Goal: Task Accomplishment & Management: Manage account settings

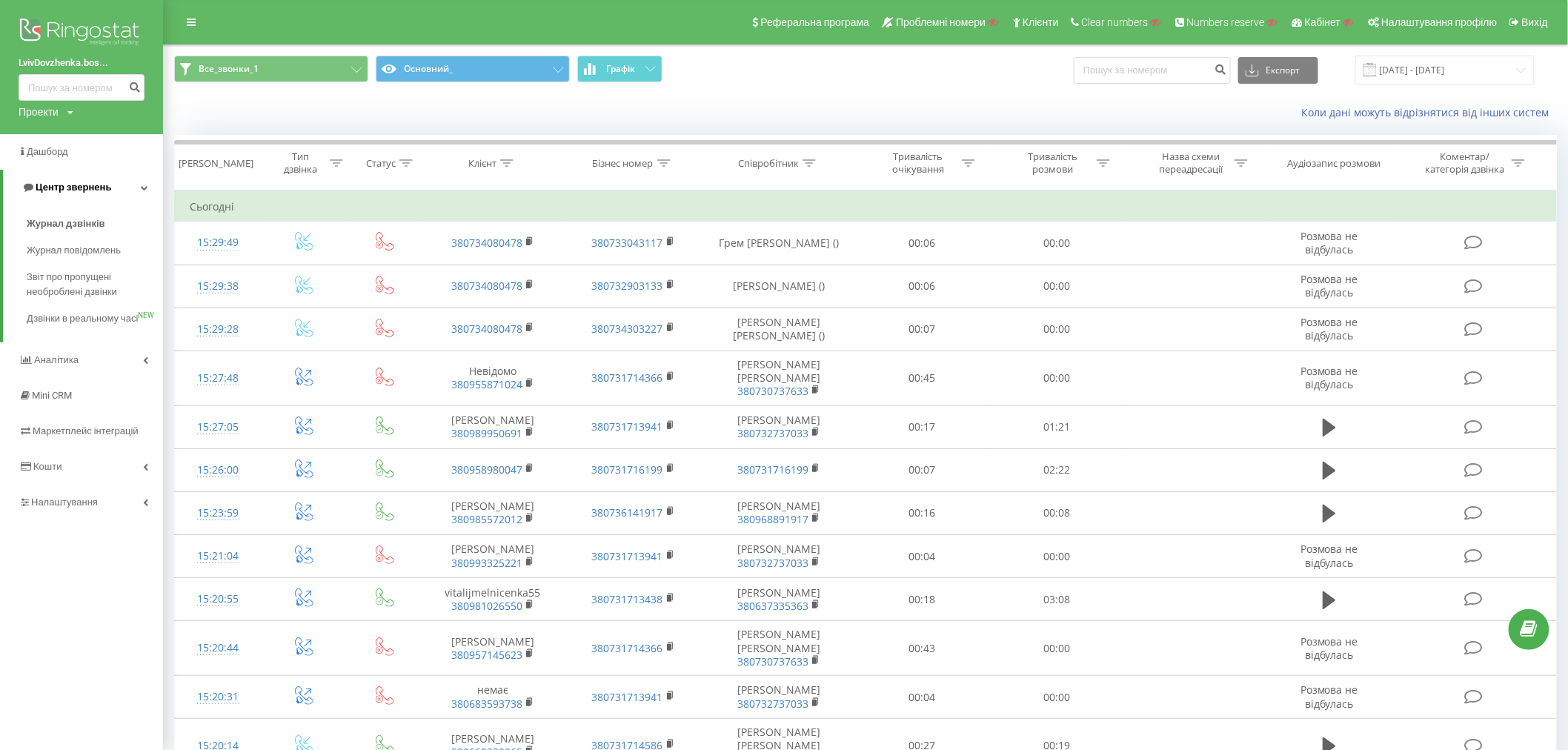
click at [52, 186] on span "Центр звернень" at bounding box center [73, 187] width 75 height 11
click at [80, 26] on img at bounding box center [81, 33] width 126 height 37
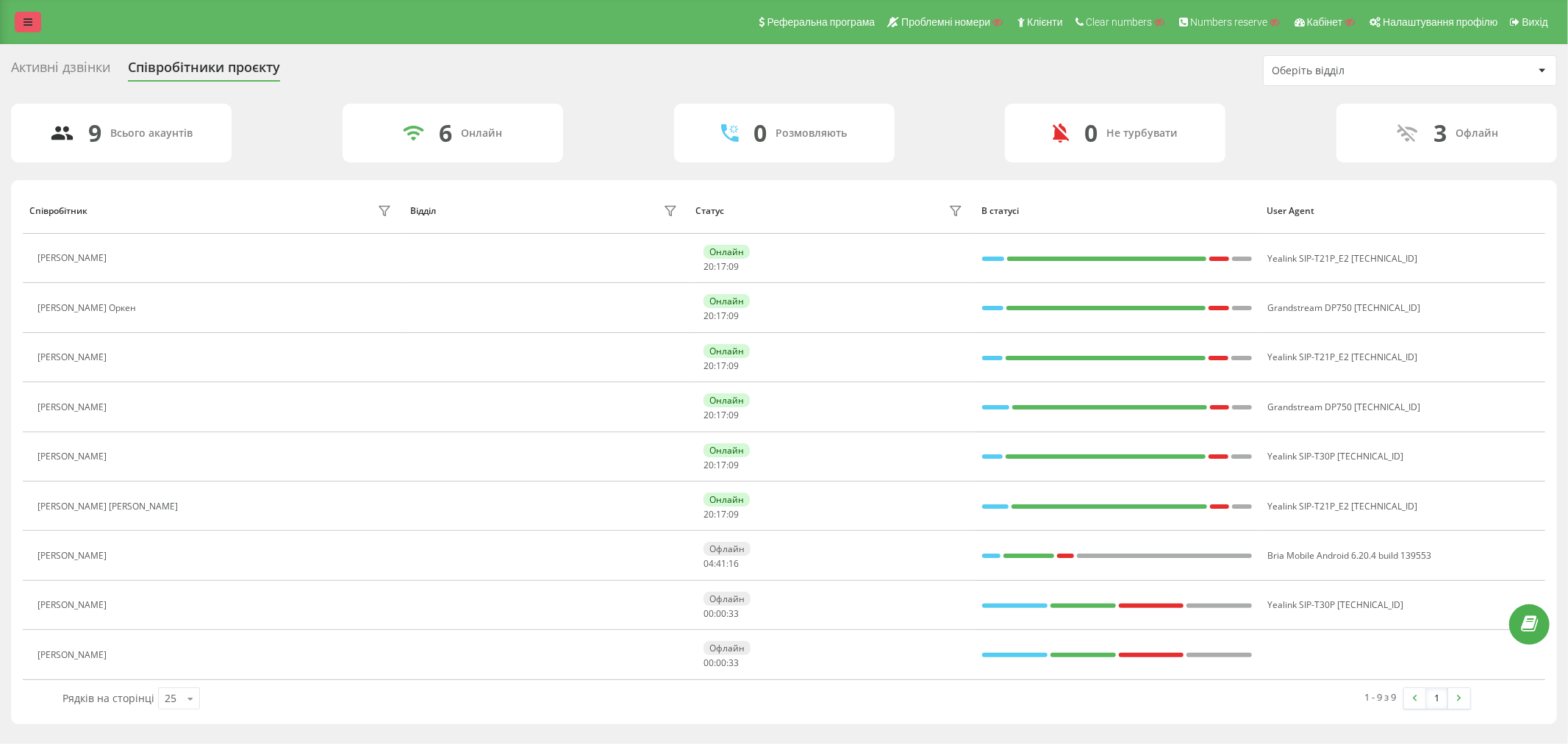
click at [22, 23] on link at bounding box center [28, 21] width 27 height 20
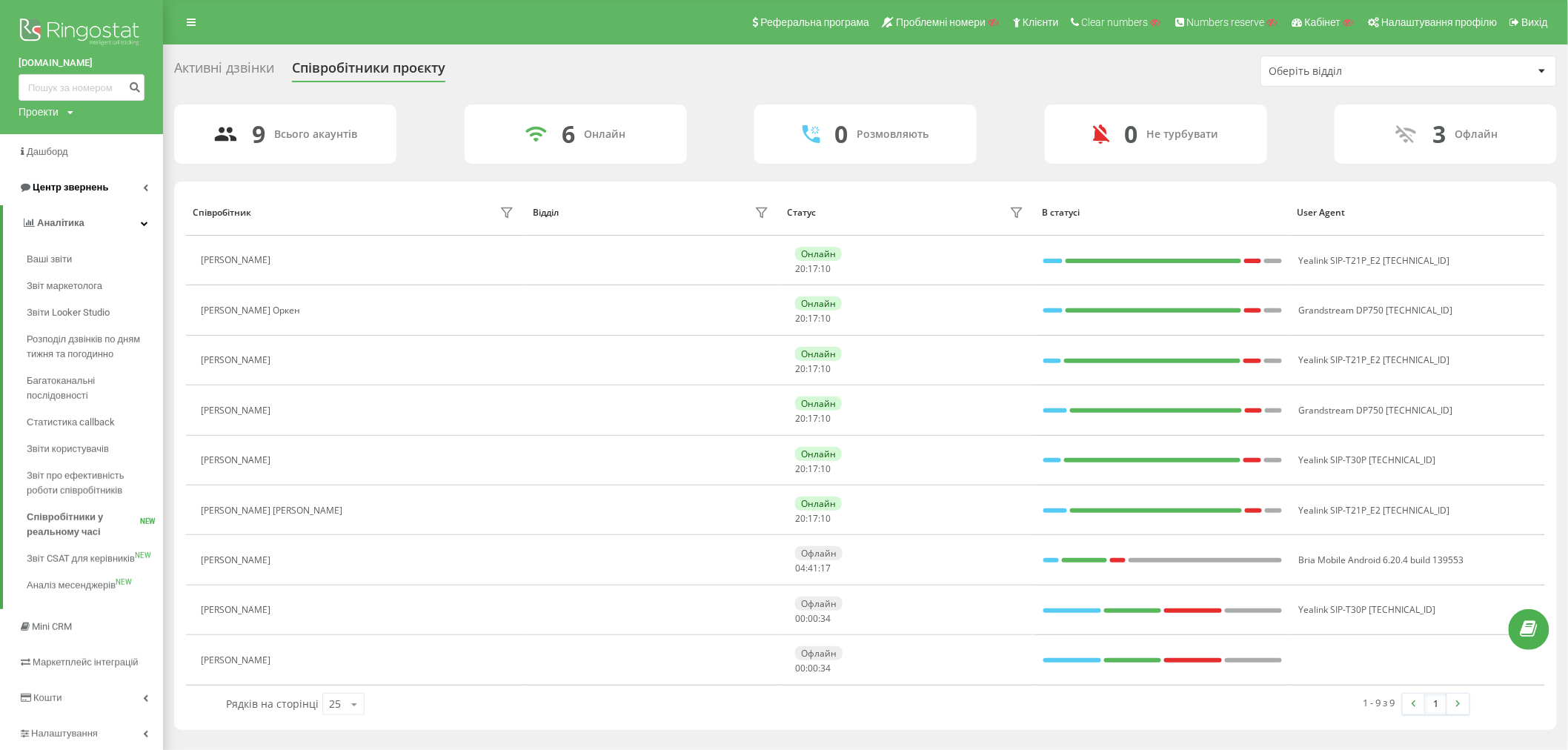
click at [58, 190] on span "Центр звернень" at bounding box center [70, 187] width 75 height 11
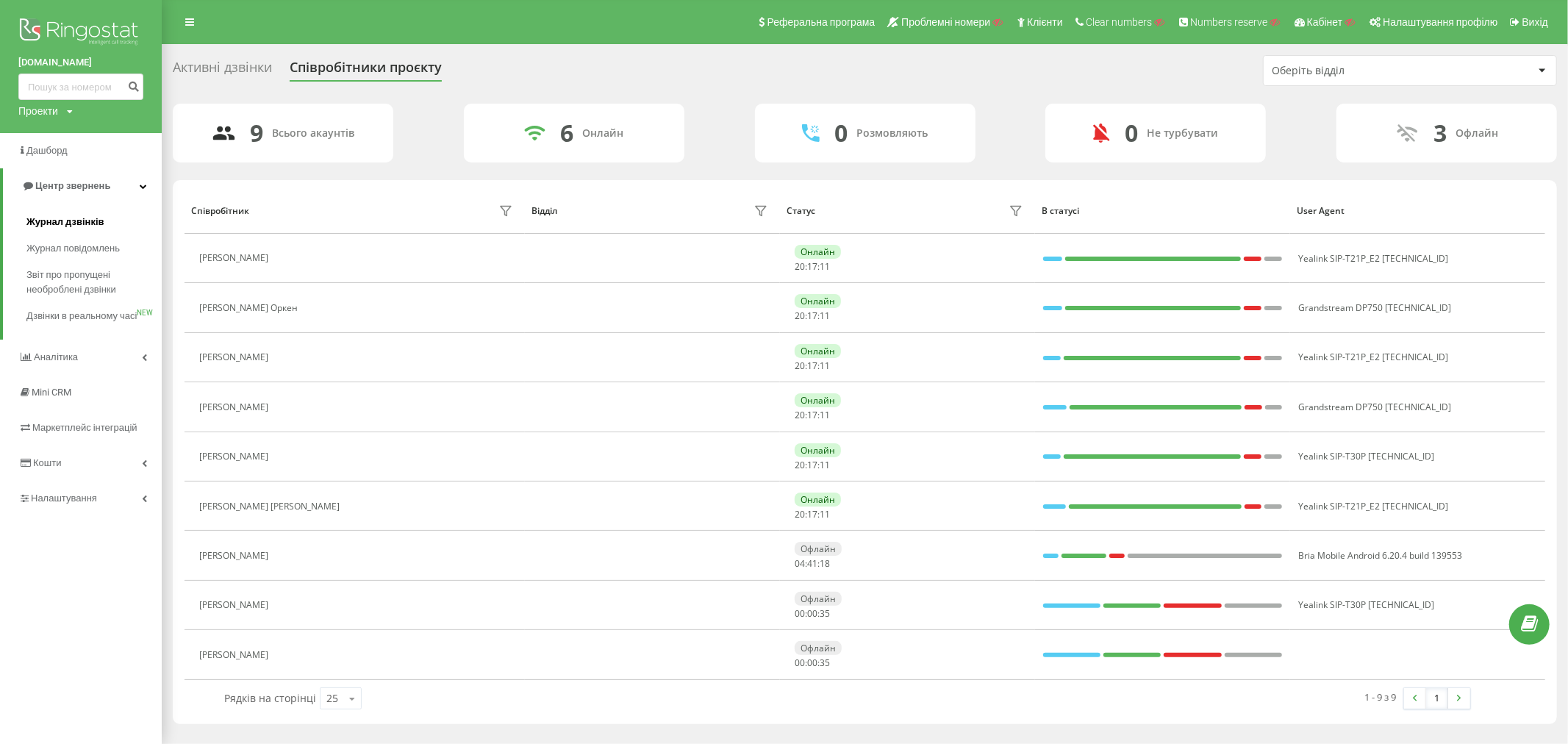
click at [75, 226] on span "Журнал дзвінків" at bounding box center [66, 222] width 78 height 15
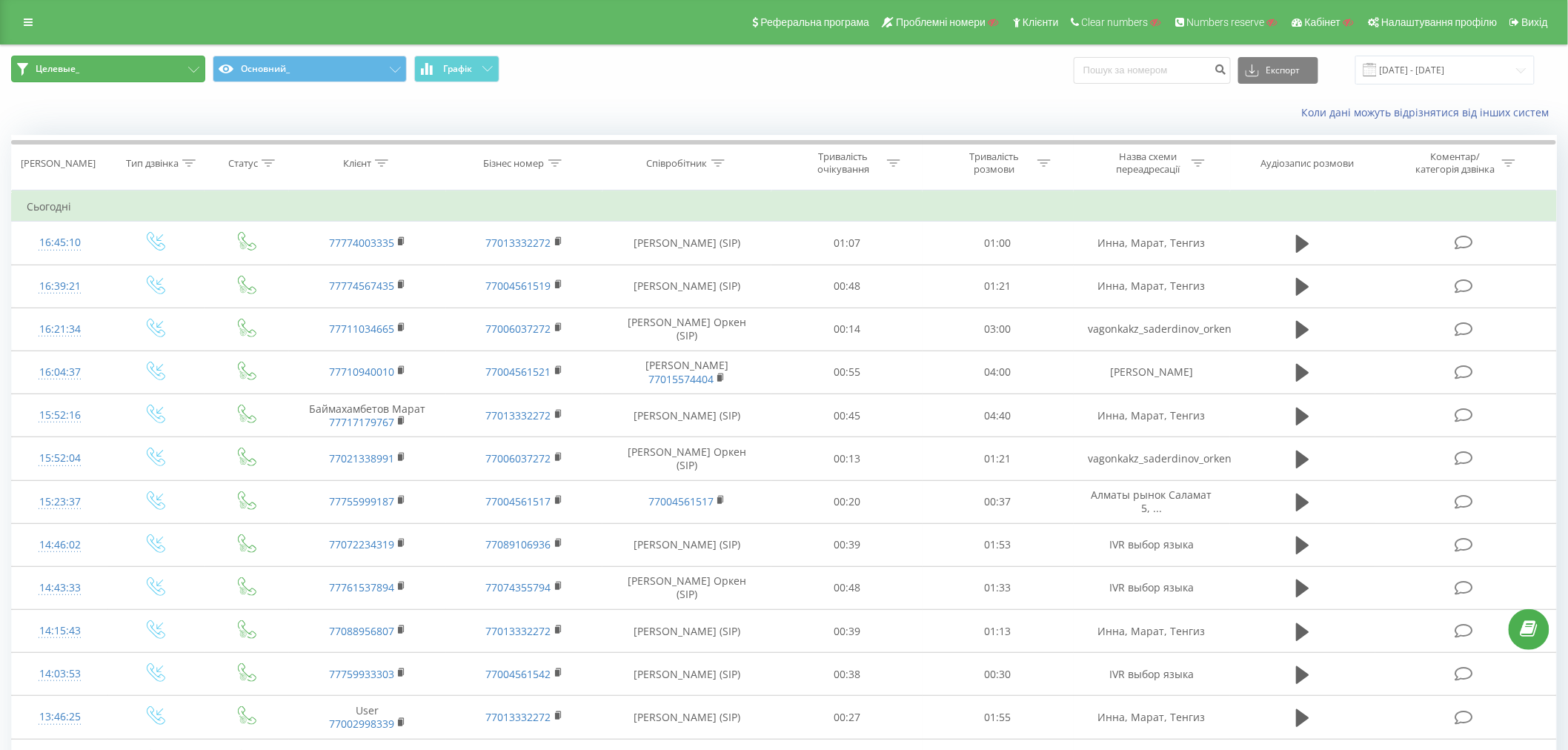
click at [131, 75] on button "Целевые_" at bounding box center [107, 69] width 194 height 27
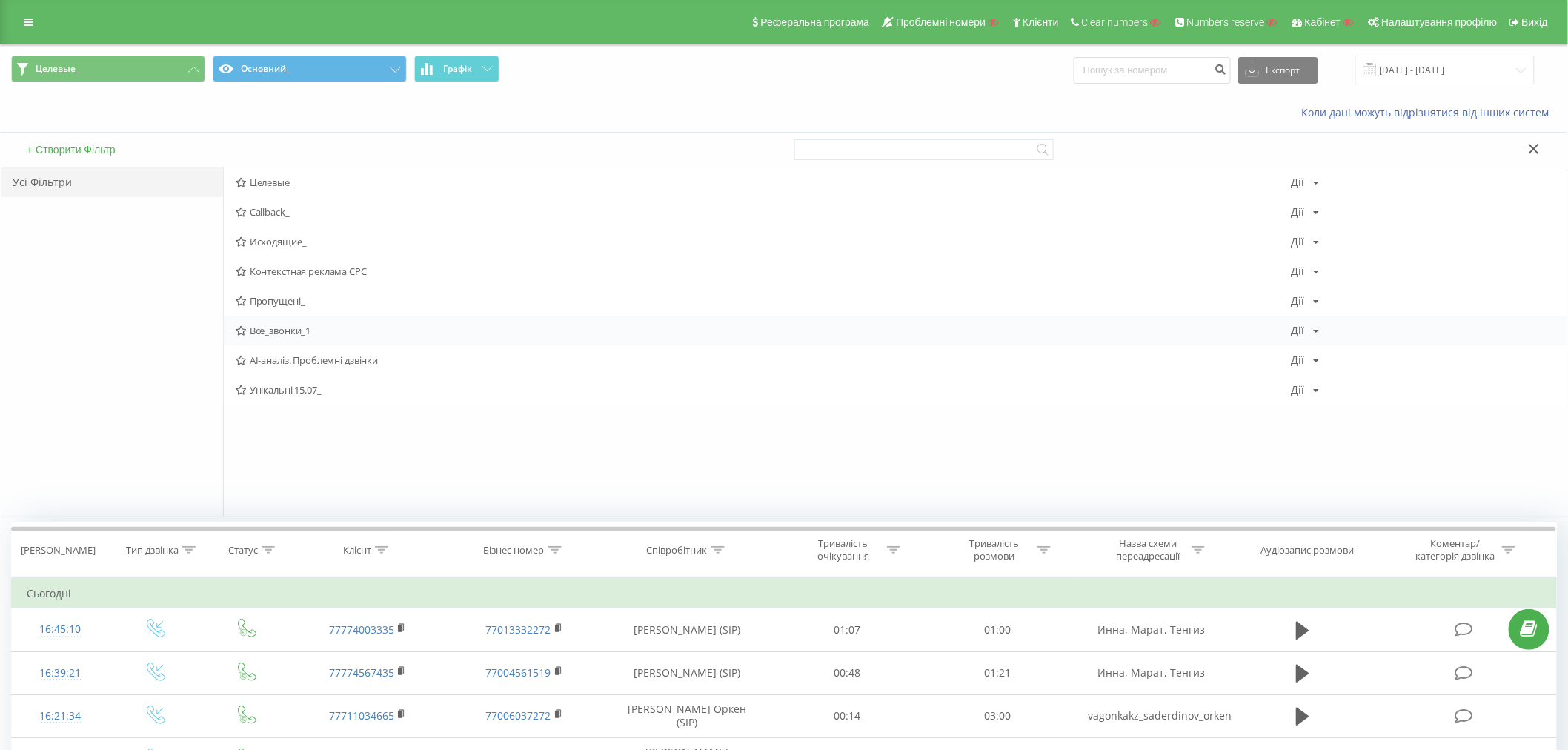
click at [291, 332] on span "Все_звонки_1" at bounding box center [763, 331] width 1056 height 11
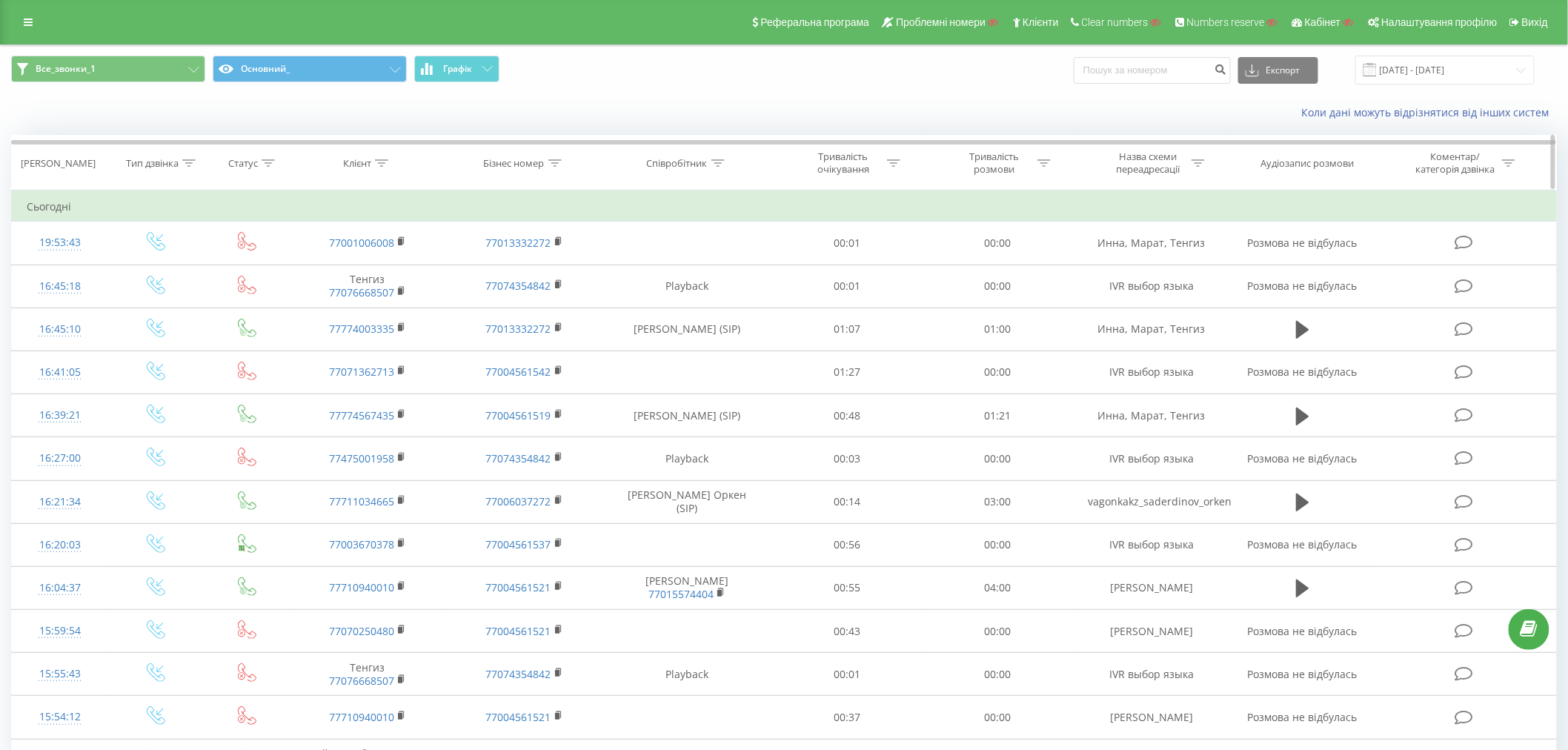
click at [384, 163] on icon at bounding box center [381, 163] width 13 height 7
click at [353, 268] on input "text" at bounding box center [368, 269] width 131 height 26
type input "187"
click at [722, 169] on div at bounding box center [718, 164] width 13 height 13
click at [687, 274] on input "text" at bounding box center [688, 269] width 131 height 26
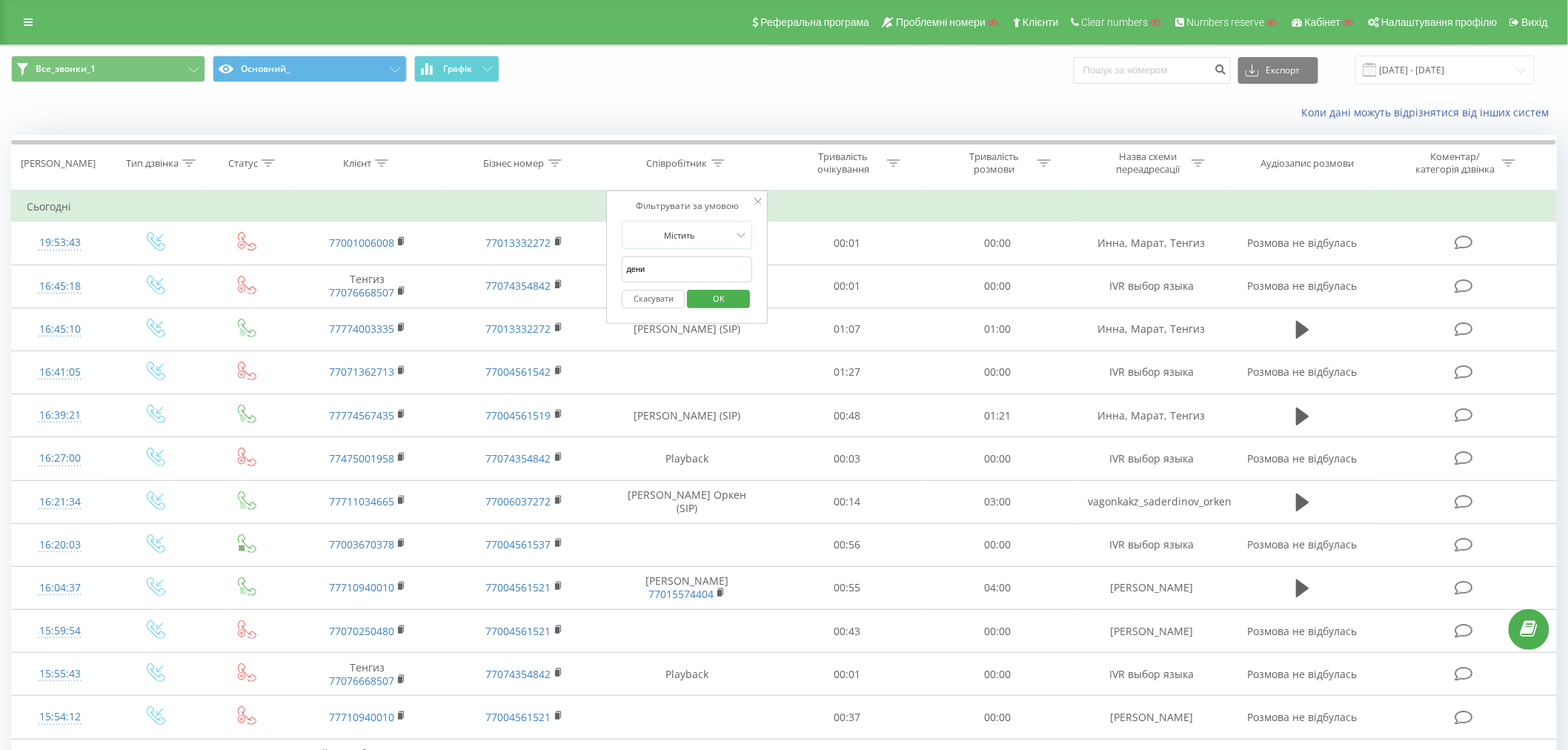
type input "денис"
click button "OK" at bounding box center [719, 299] width 63 height 19
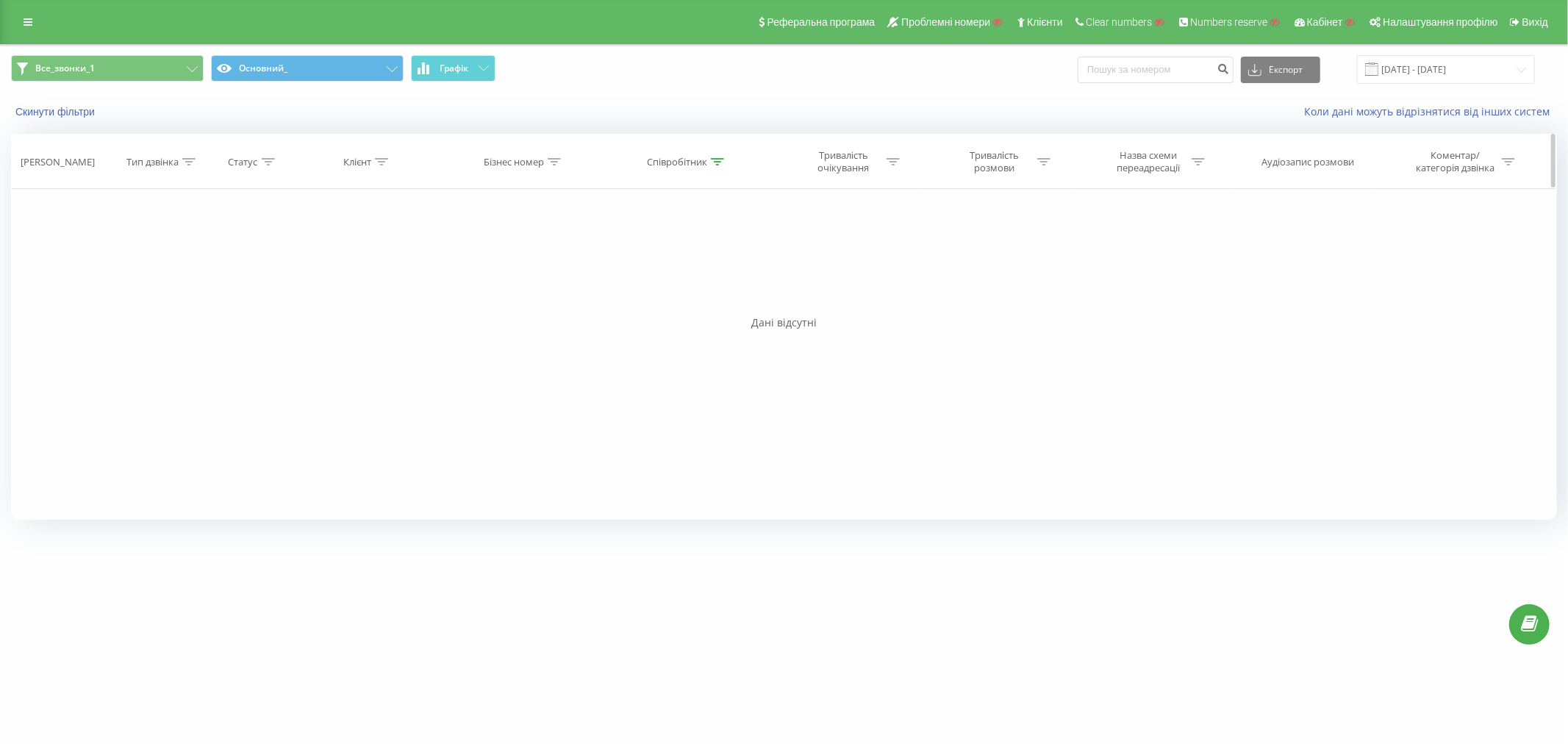
click at [677, 162] on div "Співробітник" at bounding box center [677, 162] width 60 height 12
click at [654, 297] on button "Скасувати" at bounding box center [653, 297] width 62 height 19
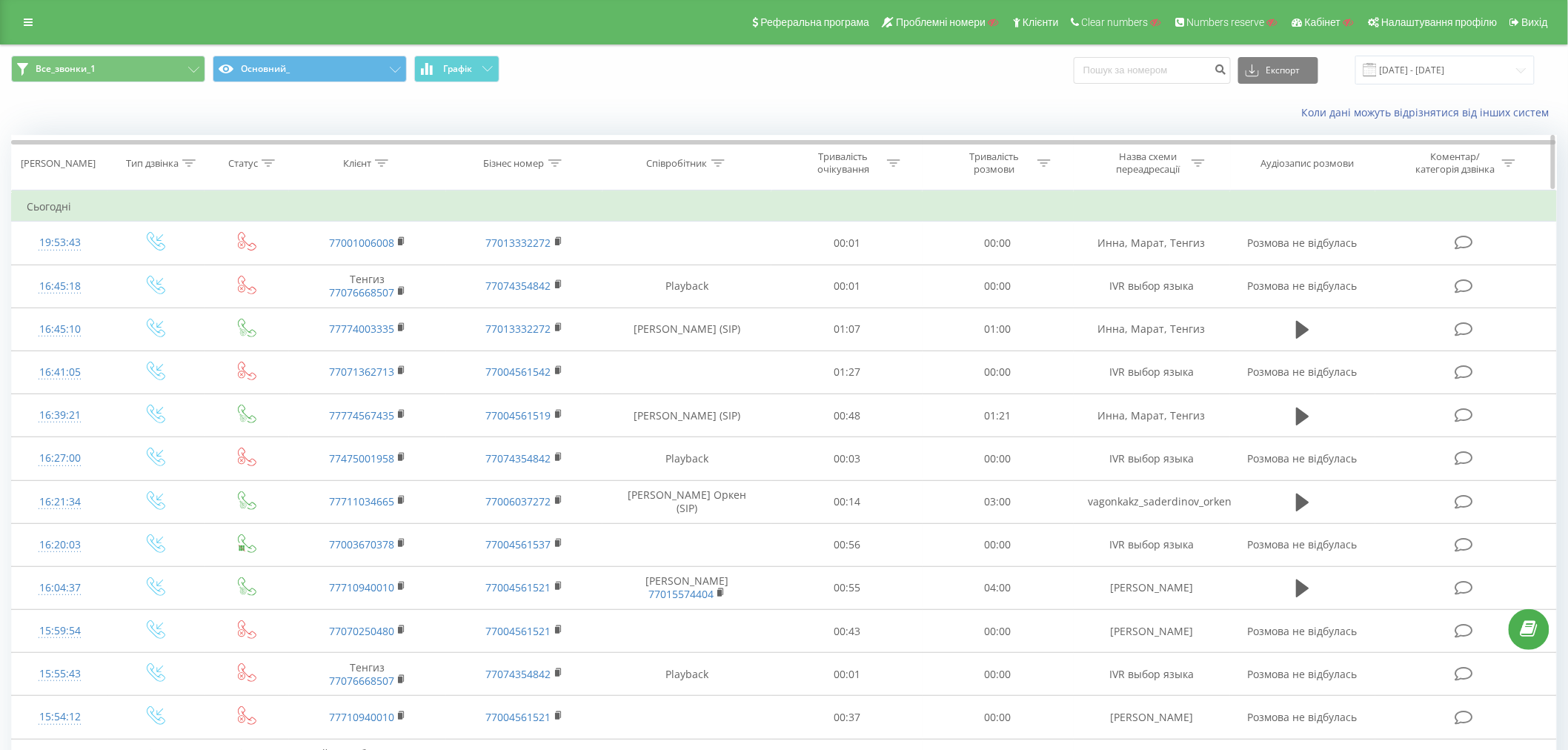
click at [718, 166] on div at bounding box center [718, 164] width 13 height 13
click at [653, 263] on input "денис" at bounding box center [688, 269] width 131 height 26
type input "Палеев"
click button "OK" at bounding box center [719, 299] width 63 height 19
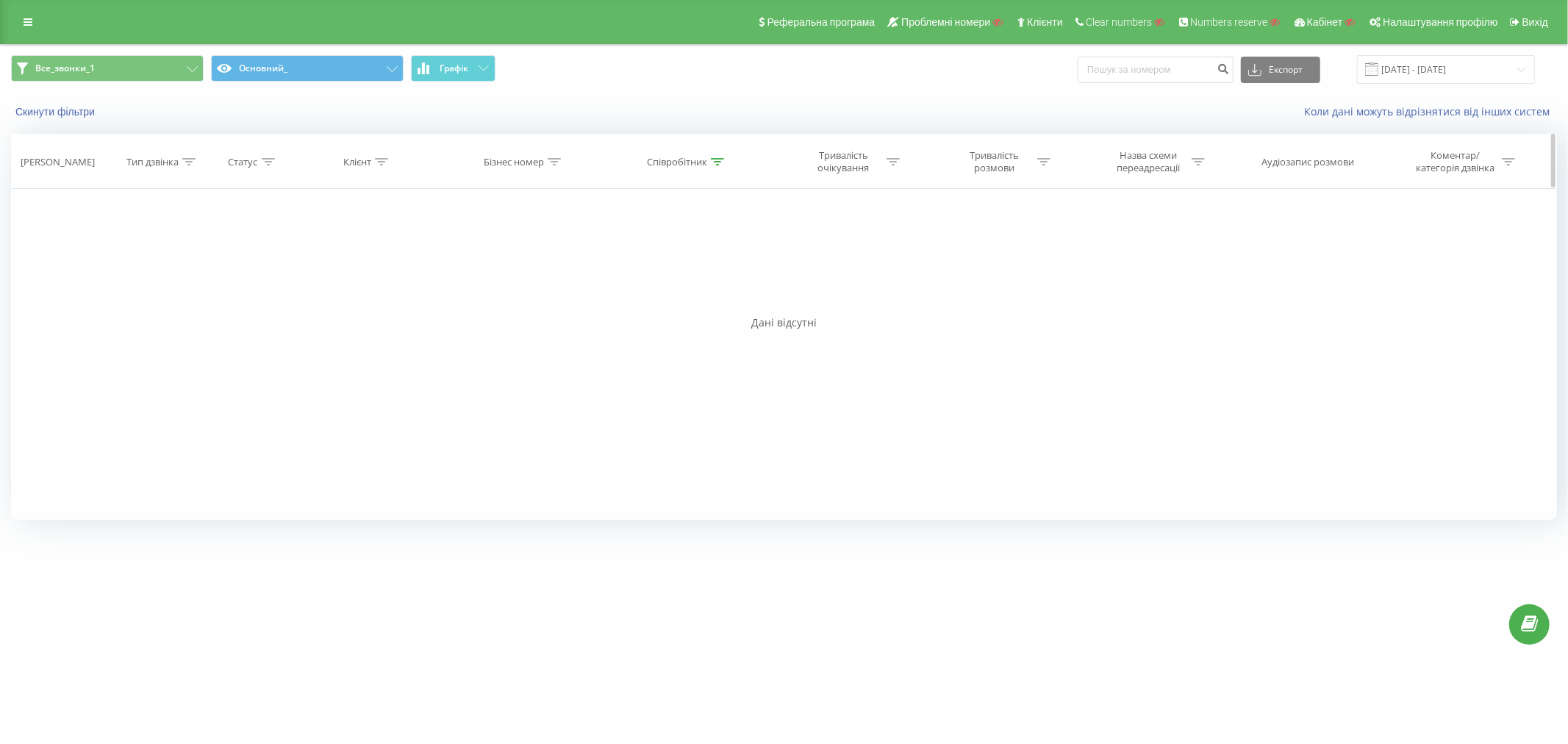
click at [690, 166] on div "Співробітник" at bounding box center [677, 162] width 60 height 12
click at [648, 305] on button "Скасувати" at bounding box center [653, 297] width 62 height 19
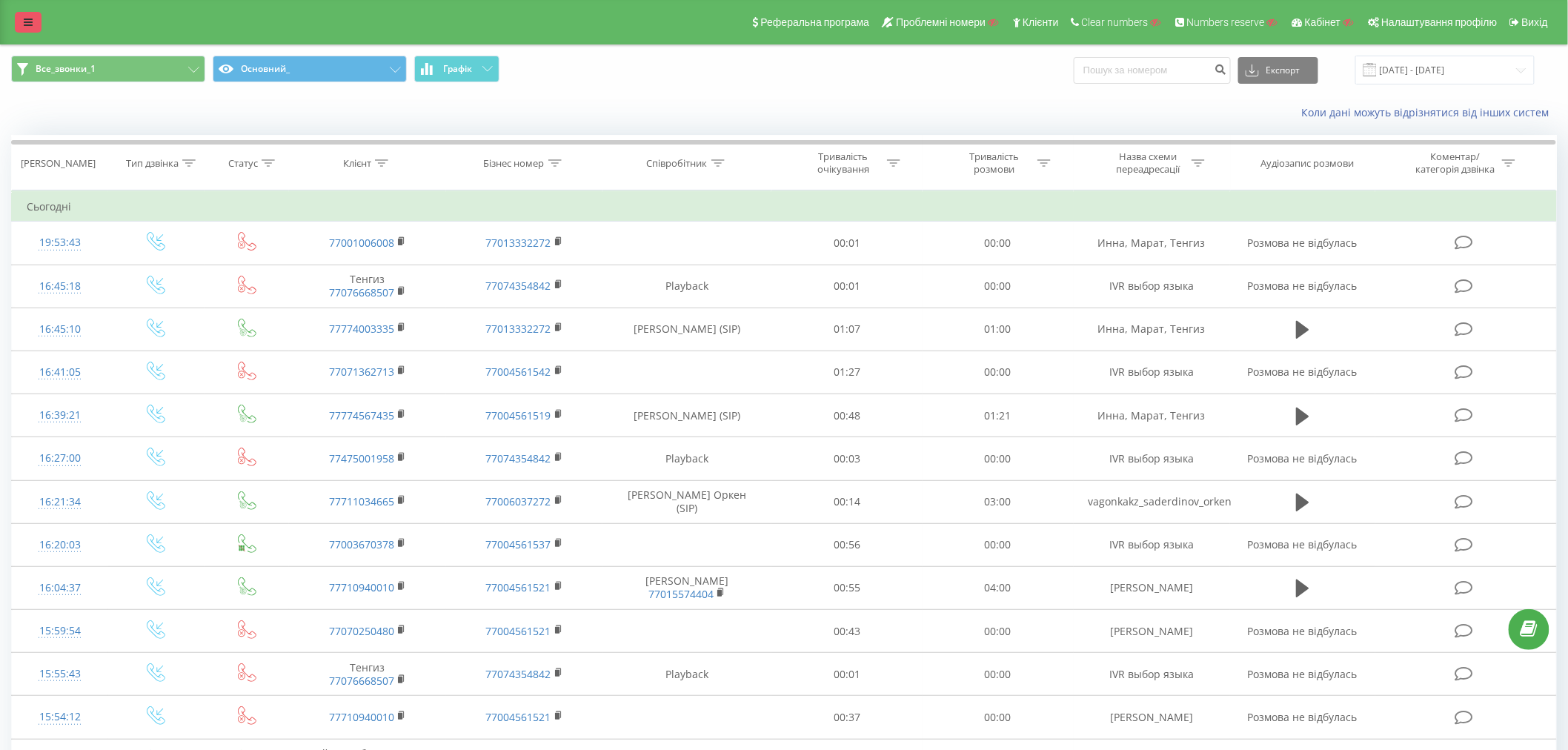
click at [25, 17] on icon at bounding box center [28, 22] width 9 height 11
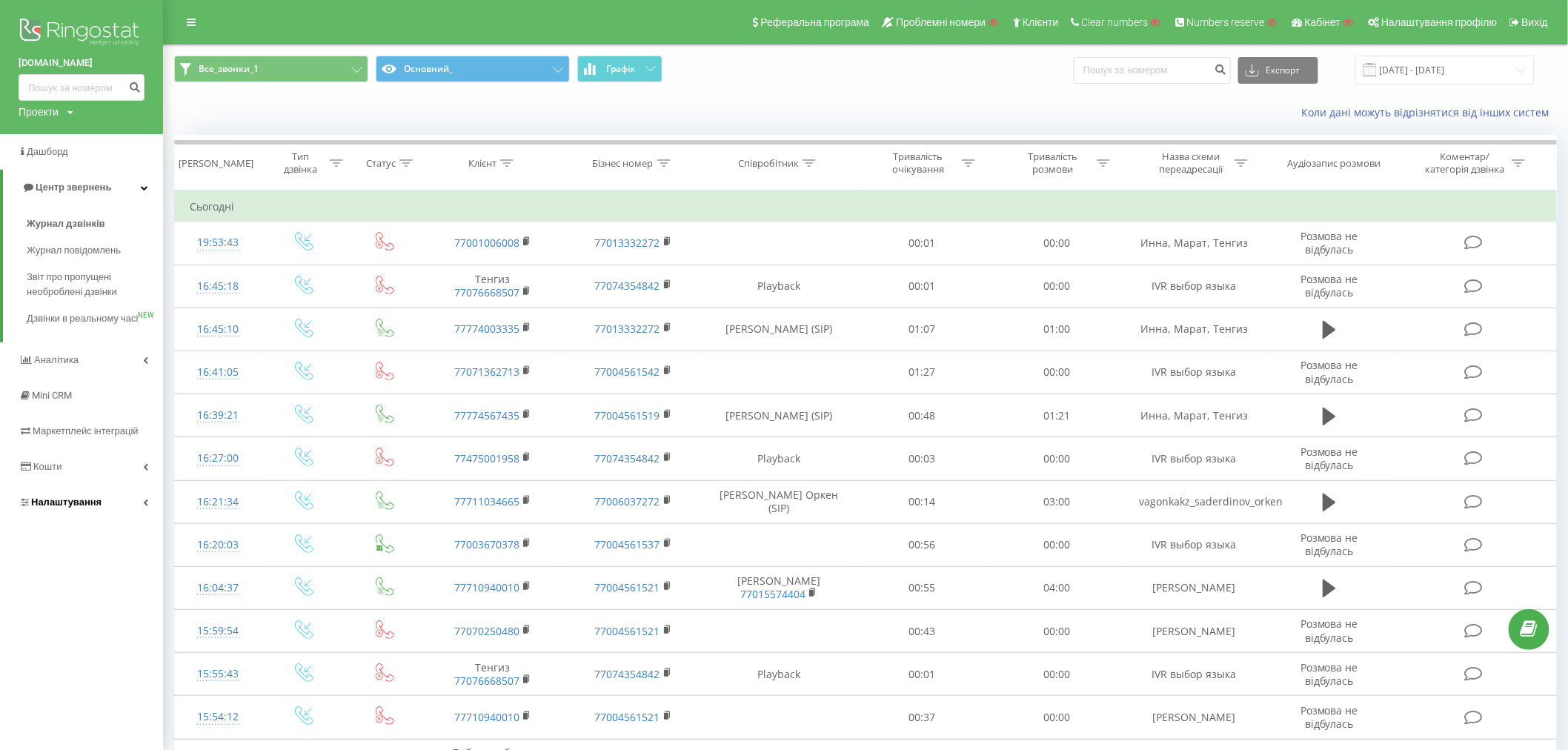
click at [67, 507] on span "Налаштування" at bounding box center [66, 502] width 71 height 11
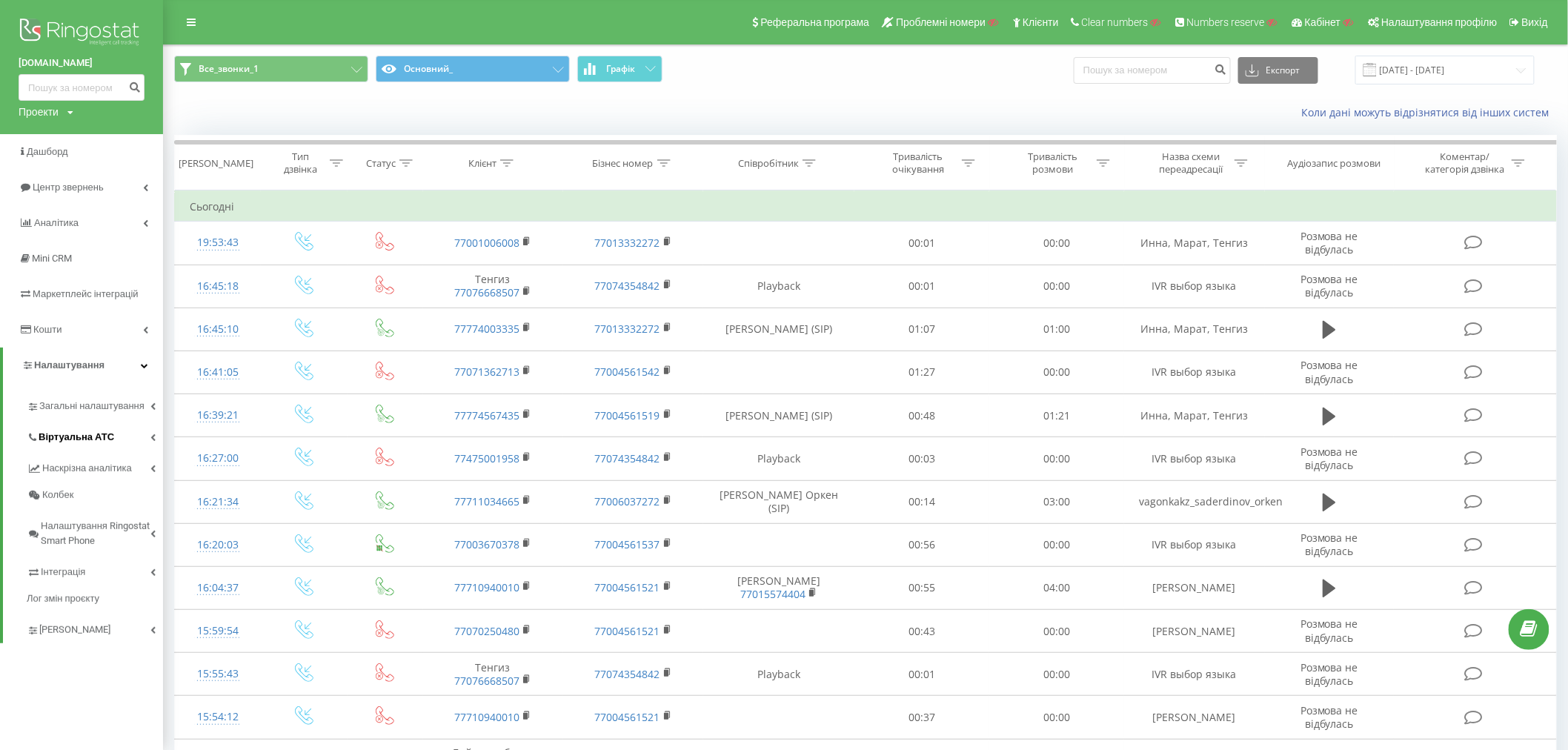
click at [76, 442] on span "Віртуальна АТС" at bounding box center [76, 437] width 75 height 15
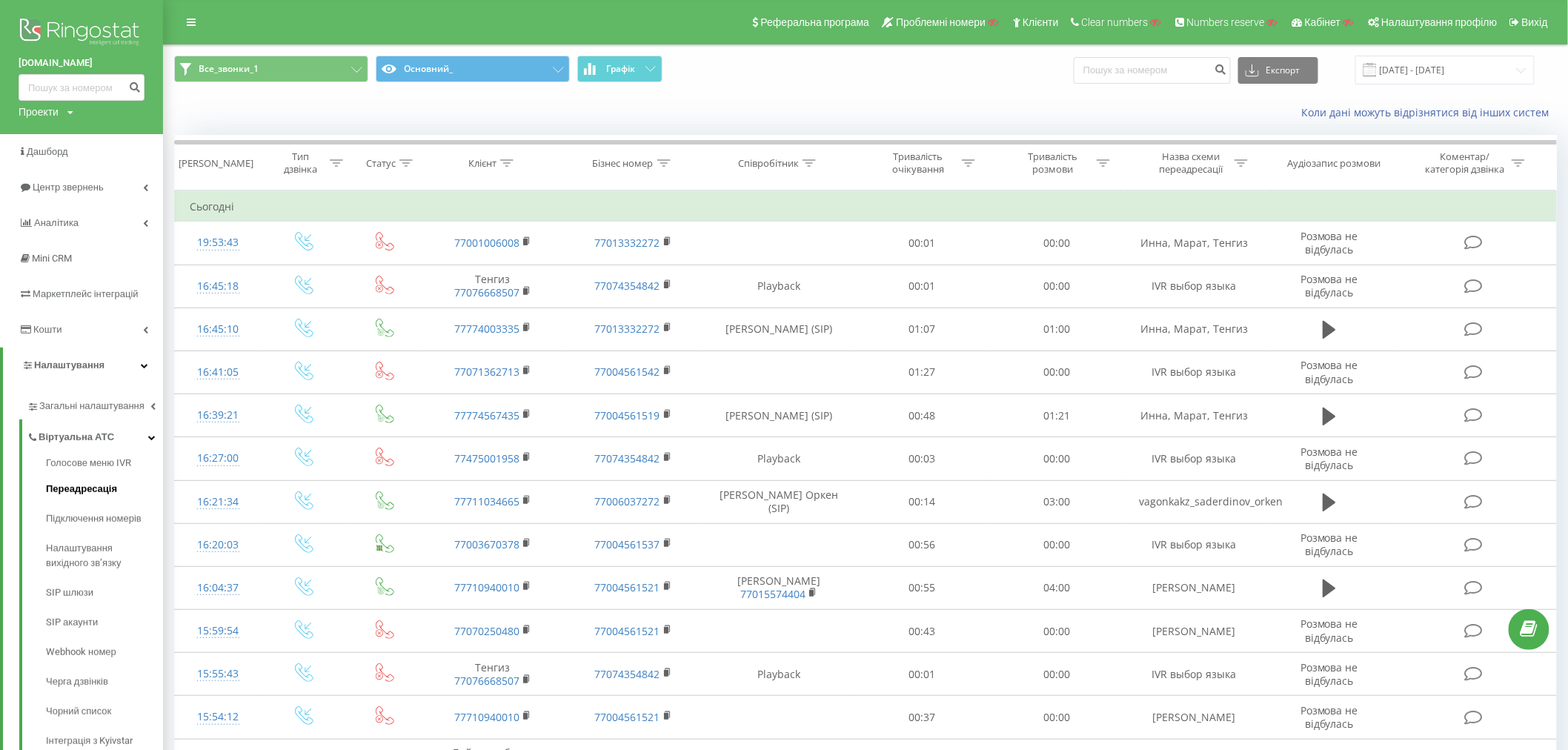
click at [76, 487] on span "Переадресація" at bounding box center [81, 489] width 71 height 15
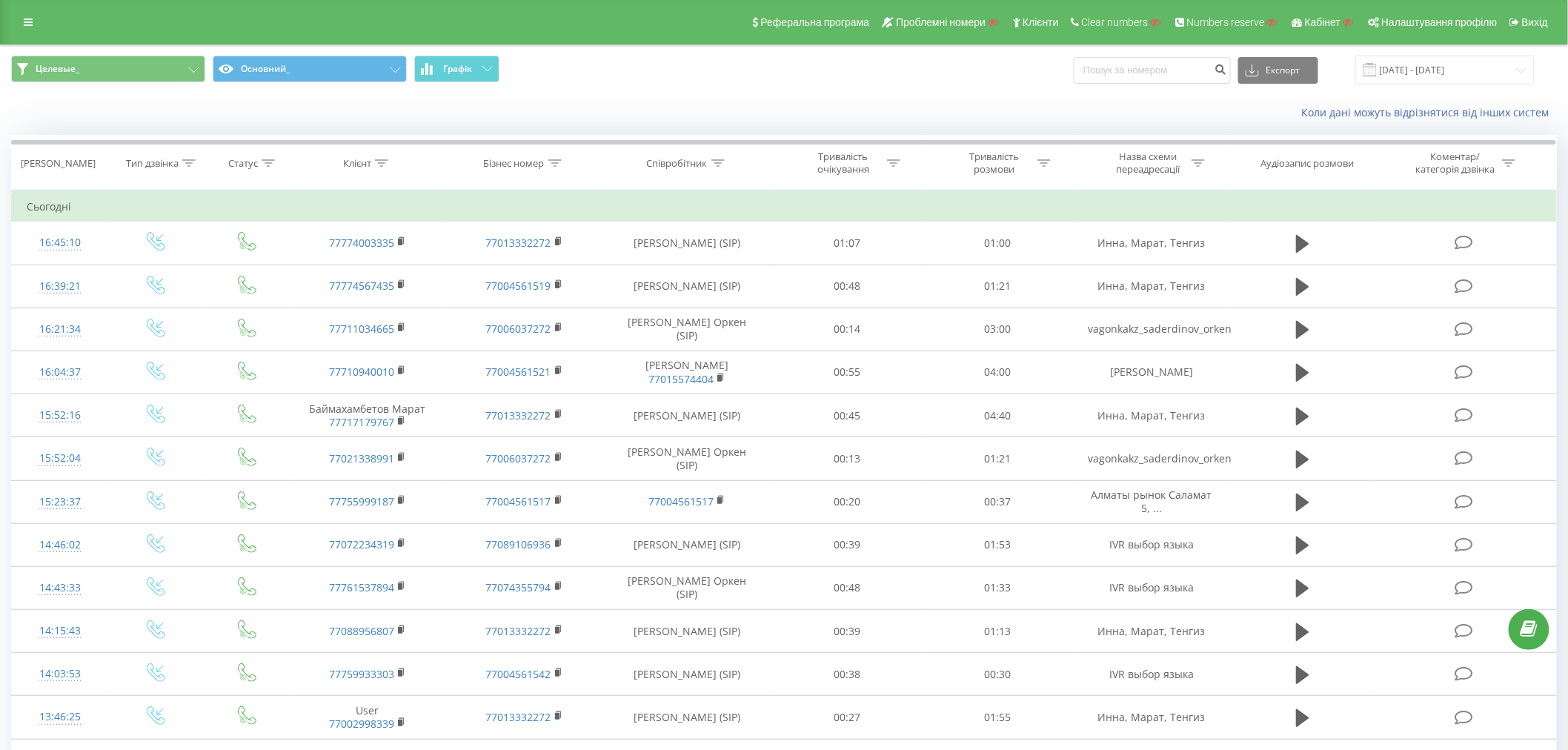
click at [124, 86] on div "Целевые_ Основний_ Графік Експорт .csv .xls .xlsx 22.08.2025 - 22.09.2025" at bounding box center [784, 70] width 1567 height 49
click at [127, 77] on button "Целевые_" at bounding box center [107, 69] width 194 height 27
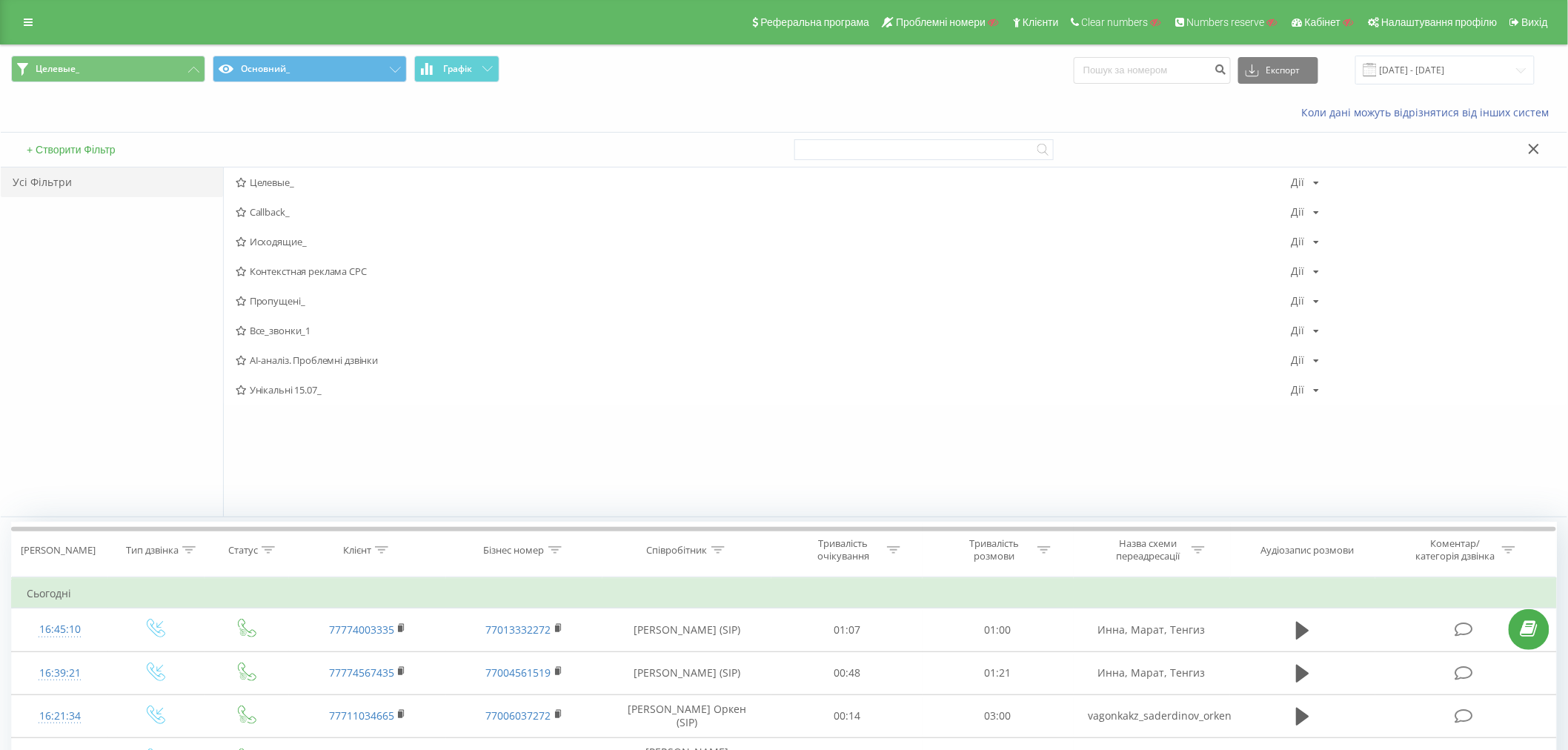
click at [282, 326] on span "Все_звонки_1" at bounding box center [763, 331] width 1056 height 11
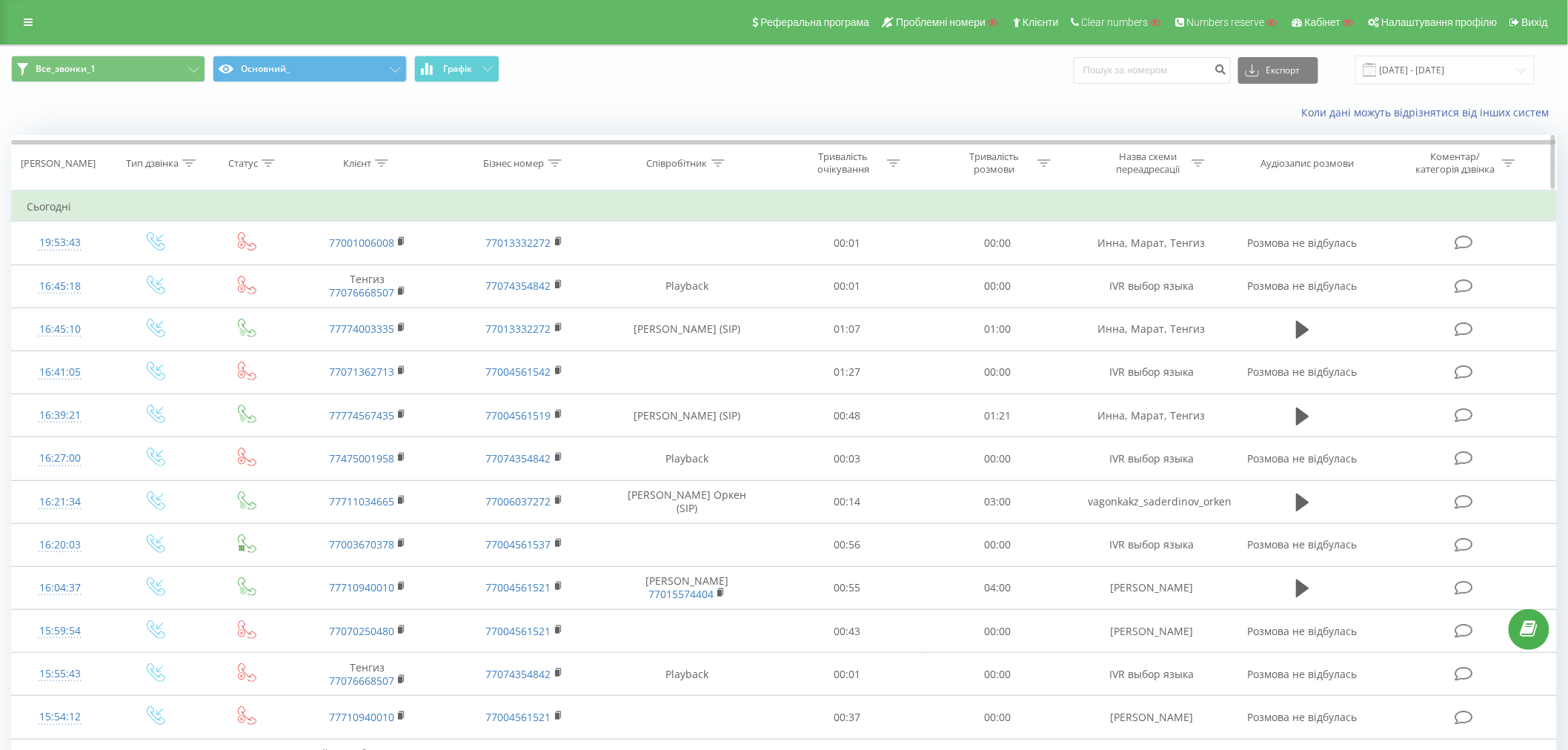
click at [381, 163] on icon at bounding box center [381, 163] width 13 height 7
click at [336, 269] on input "text" at bounding box center [368, 269] width 131 height 26
paste input "77755999187"
type input "77755999187"
click at [390, 300] on span "OK" at bounding box center [398, 298] width 41 height 23
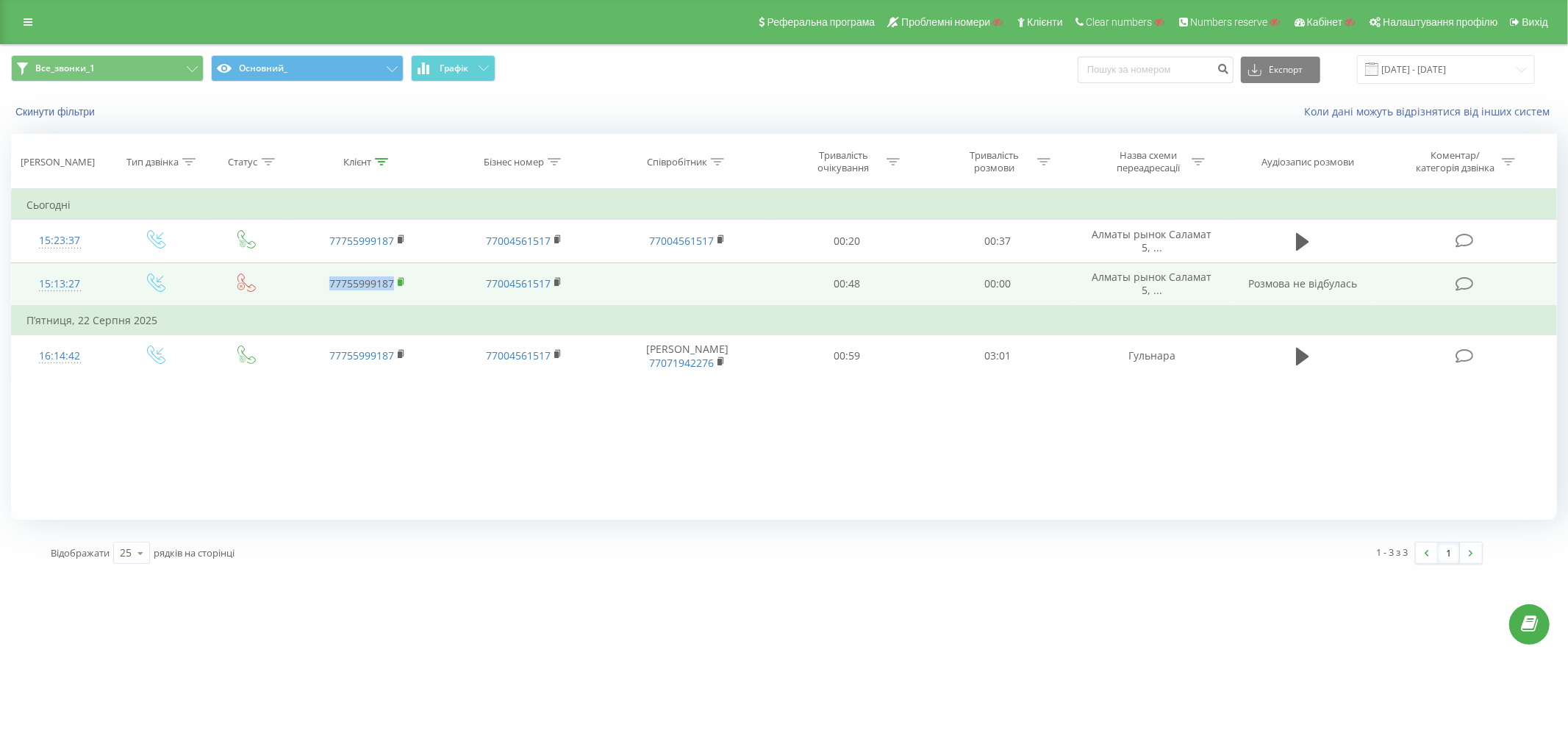
drag, startPoint x: 331, startPoint y: 288, endPoint x: 404, endPoint y: 289, distance: 73.0
click at [404, 289] on td "77755999187" at bounding box center [367, 284] width 156 height 44
copy link "77755999187"
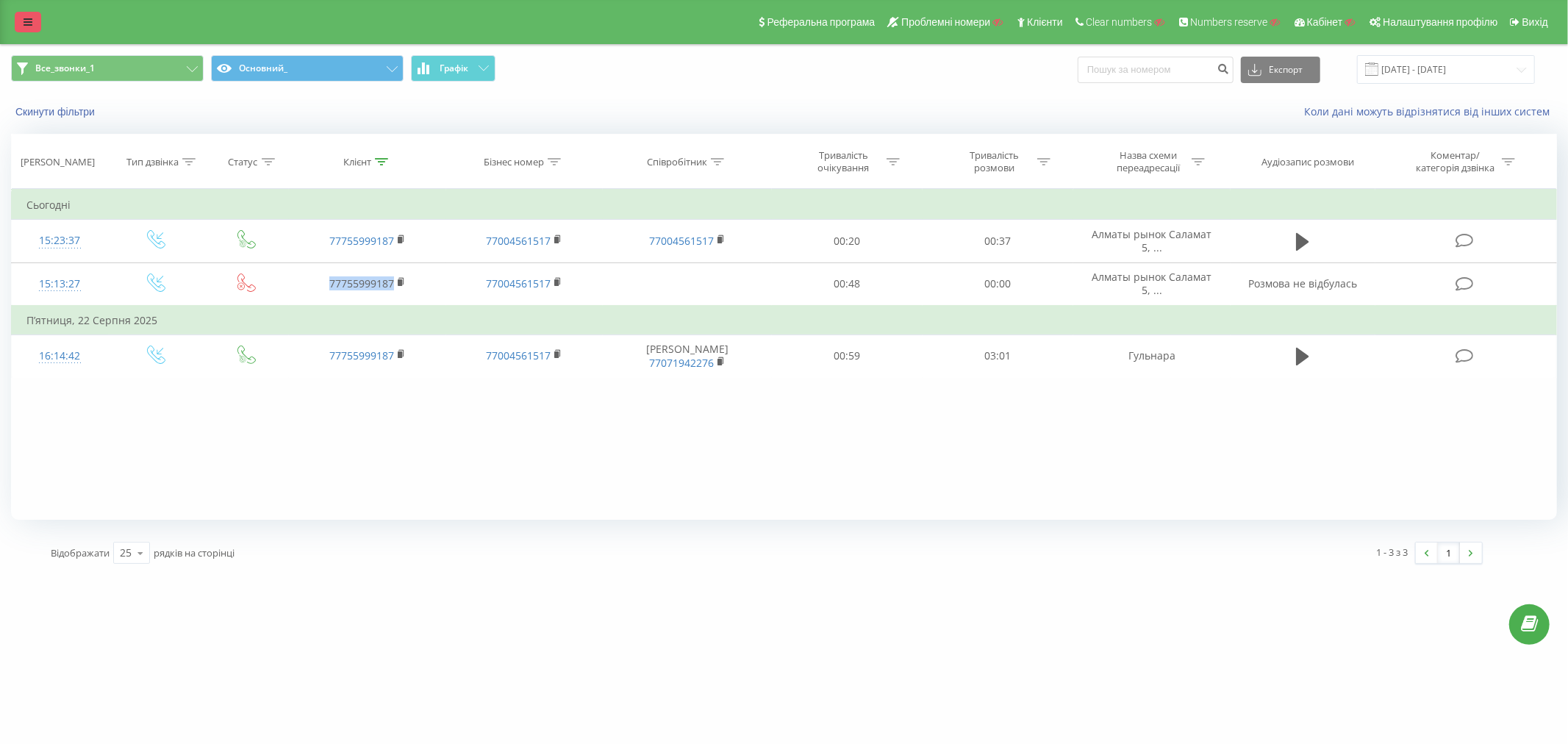
click at [25, 18] on icon at bounding box center [28, 22] width 9 height 11
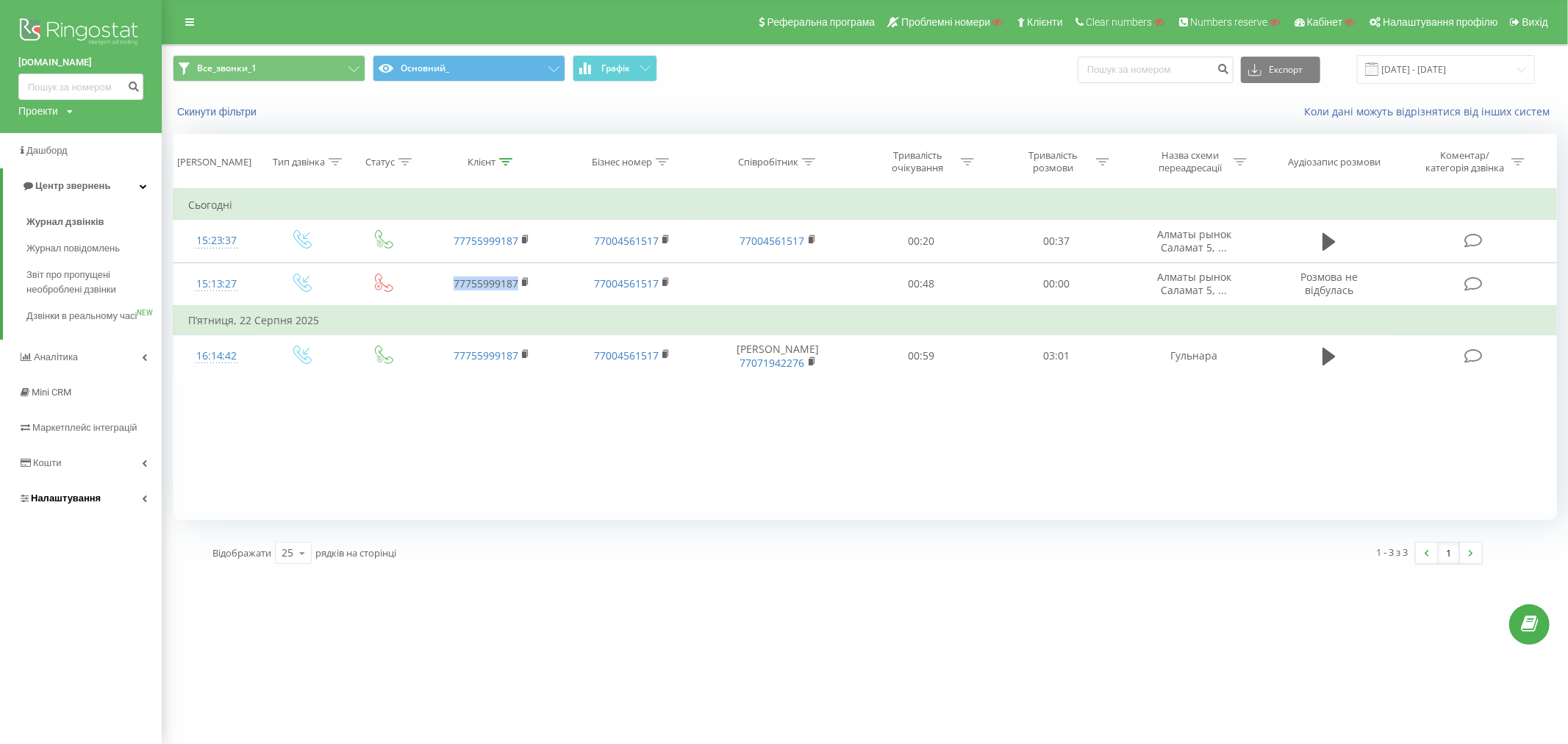
click at [45, 503] on span "Налаштування" at bounding box center [66, 498] width 70 height 11
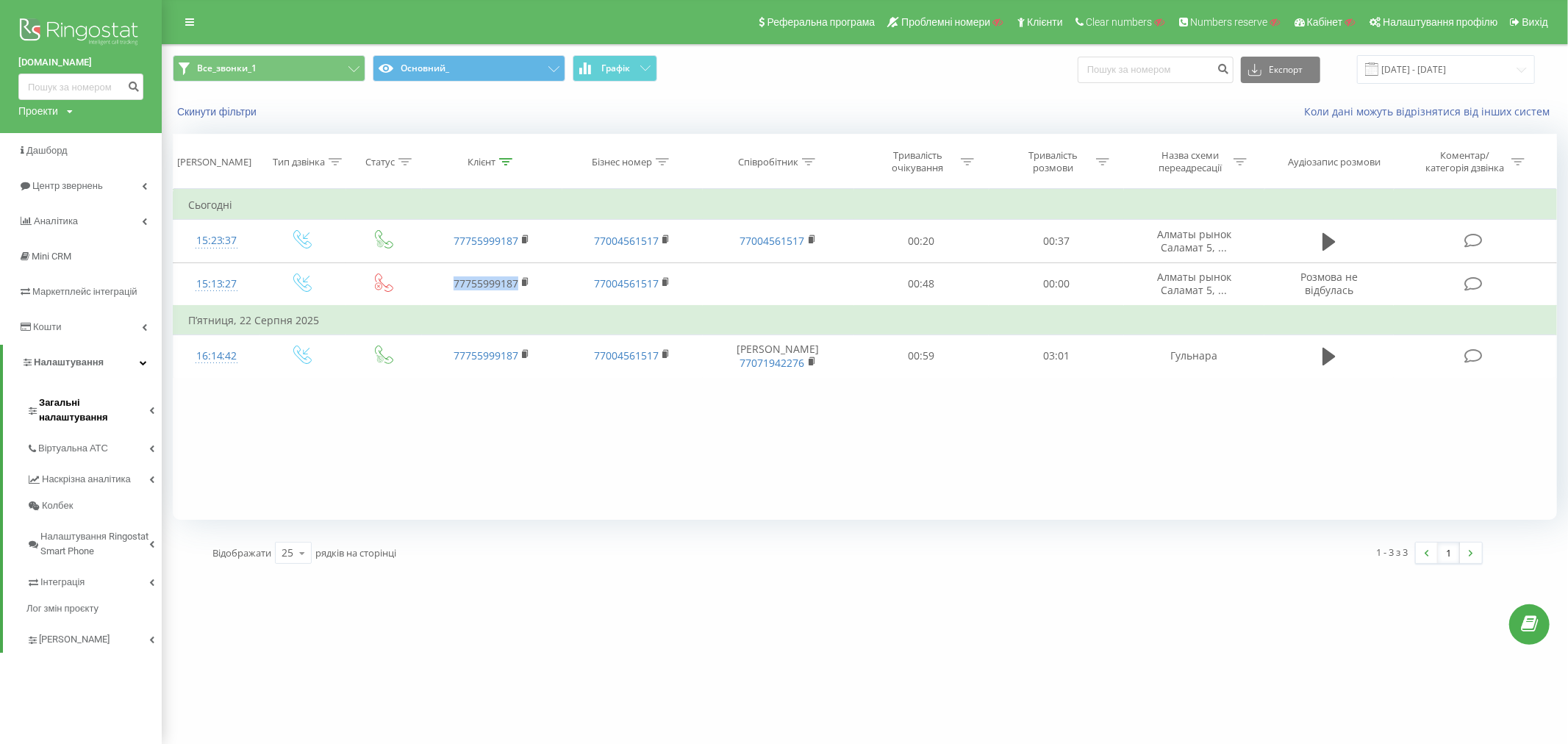
click at [75, 403] on span "Загальні налаштування" at bounding box center [94, 410] width 110 height 29
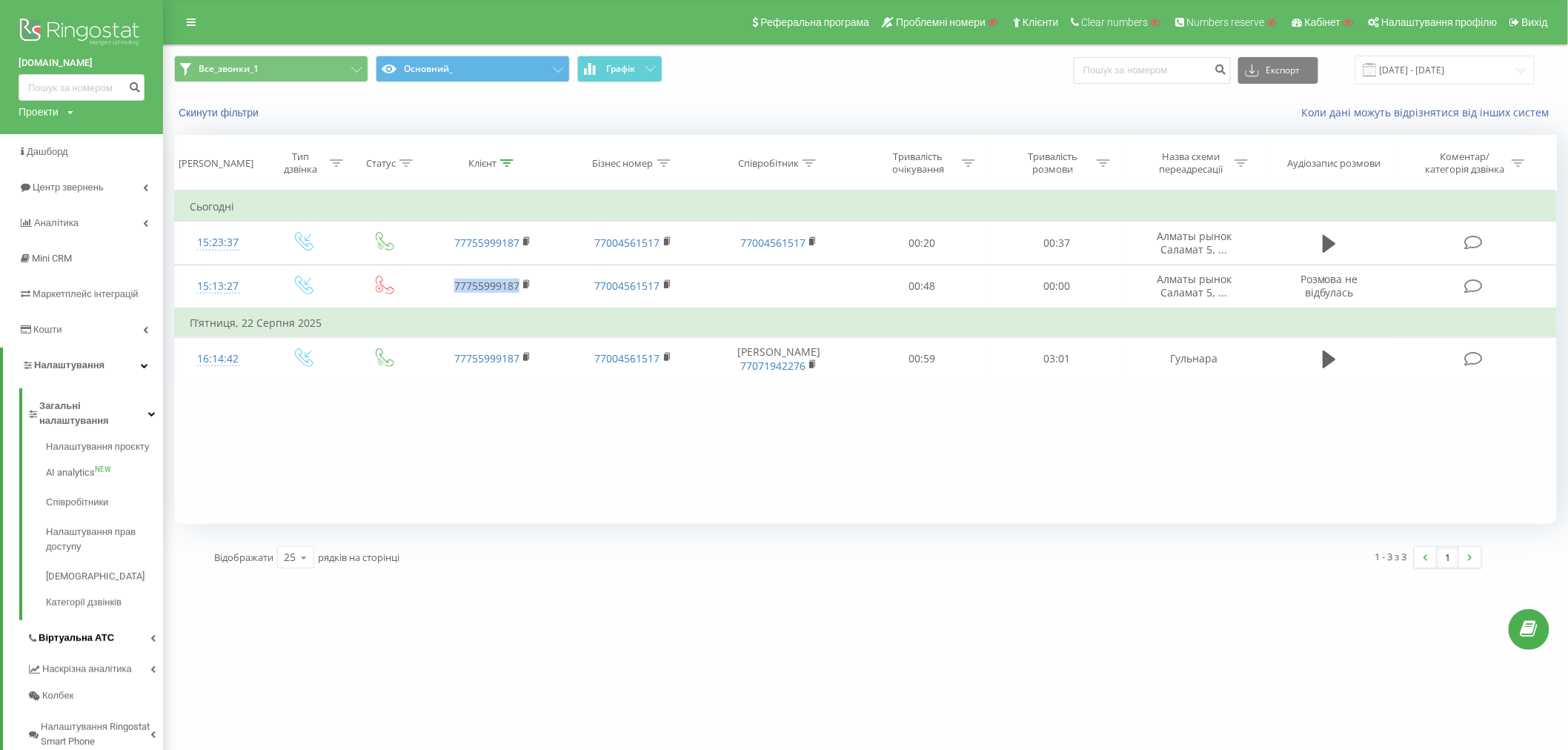
click at [53, 631] on span "Віртуальна АТС" at bounding box center [76, 638] width 75 height 15
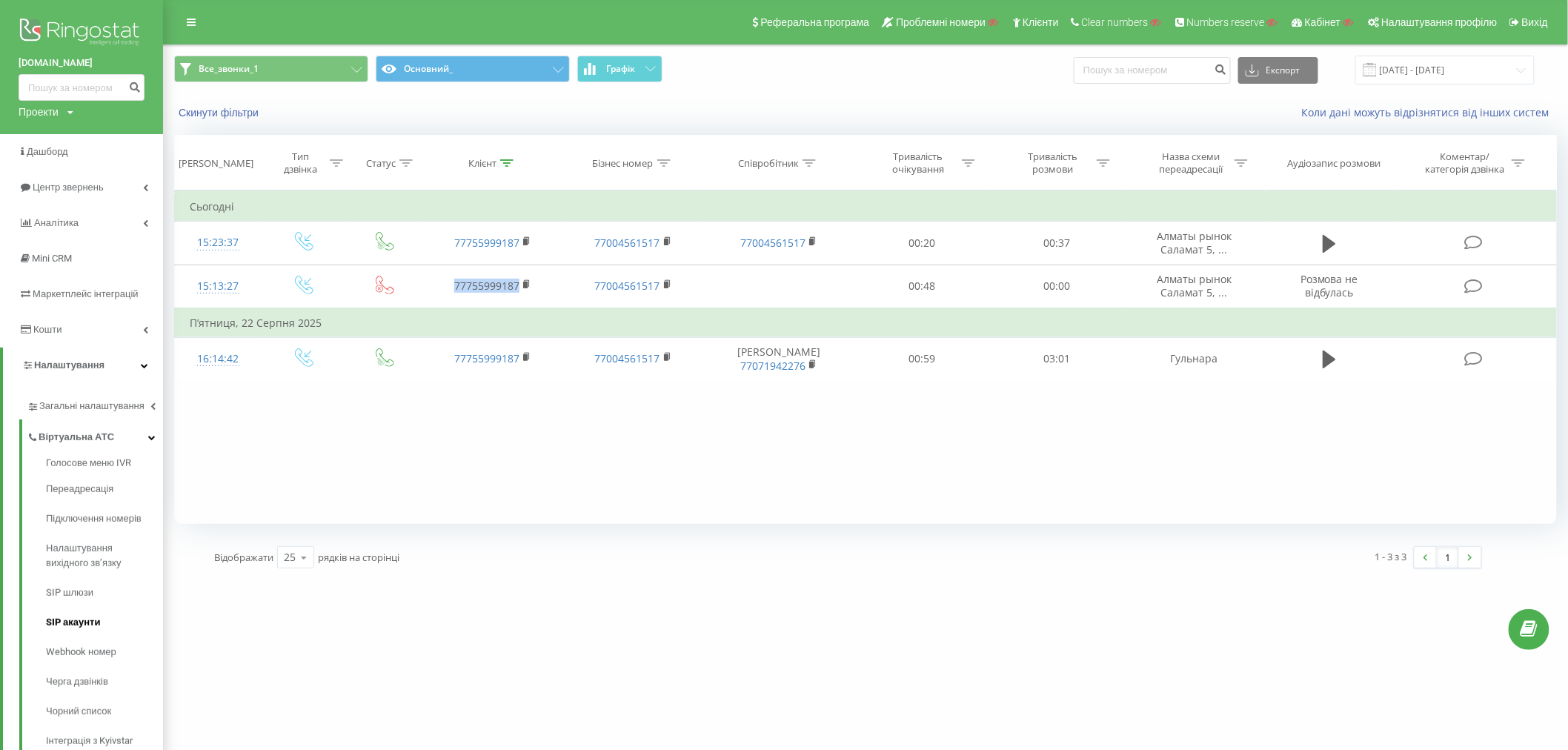
click at [63, 619] on span "SIP акаунти" at bounding box center [72, 622] width 54 height 15
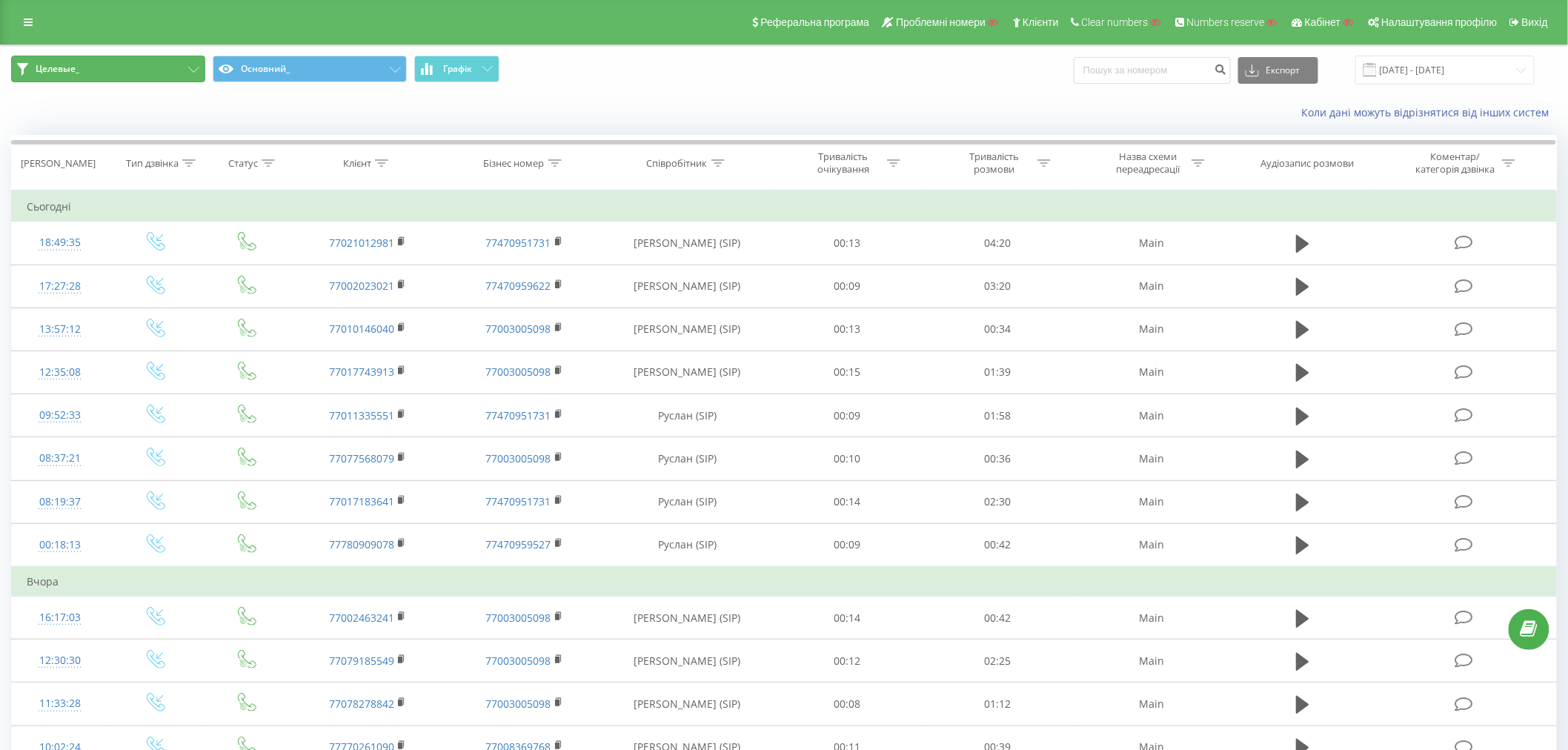
click at [127, 75] on button "Целевые_" at bounding box center [107, 69] width 194 height 27
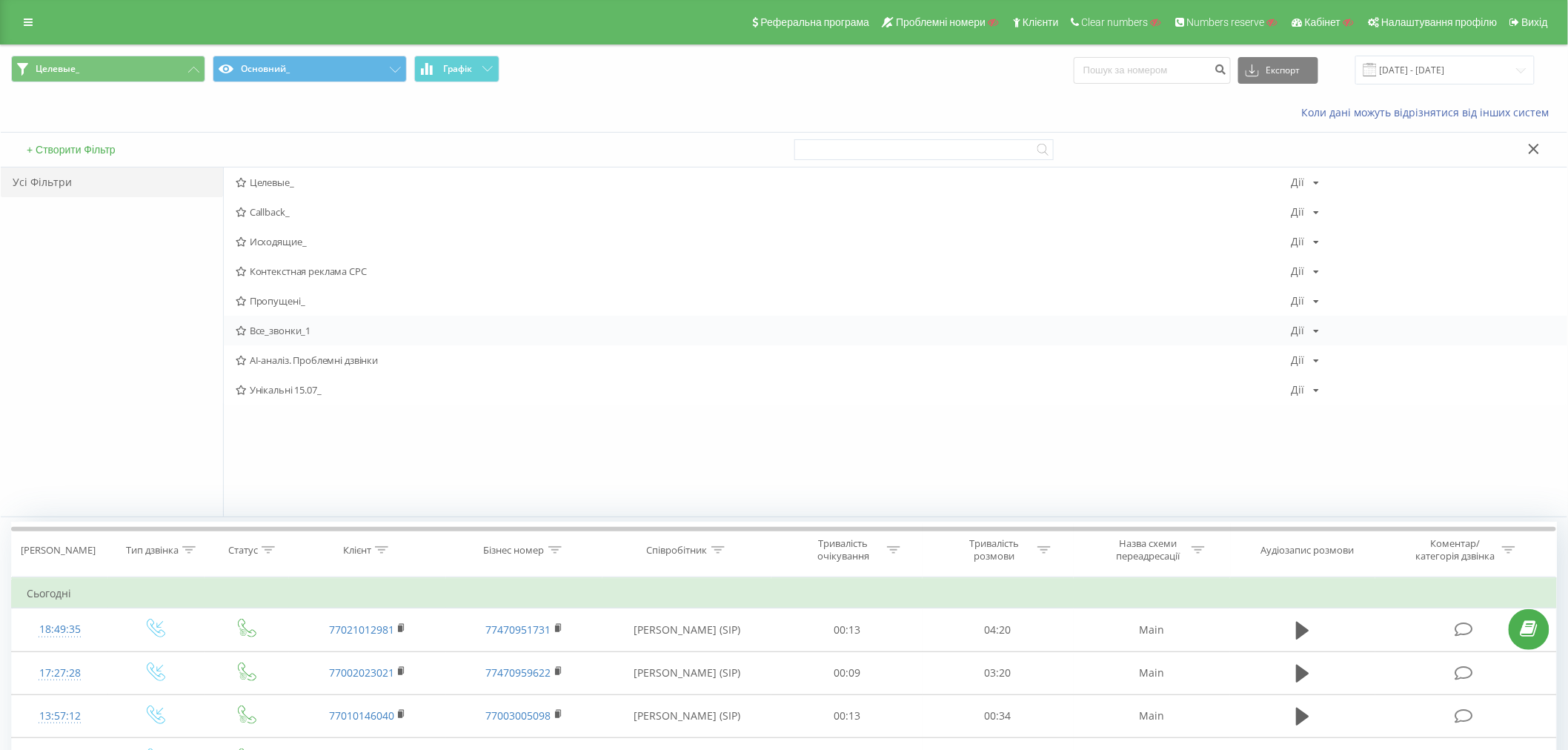
click at [291, 329] on span "Все_звонки_1" at bounding box center [763, 331] width 1056 height 11
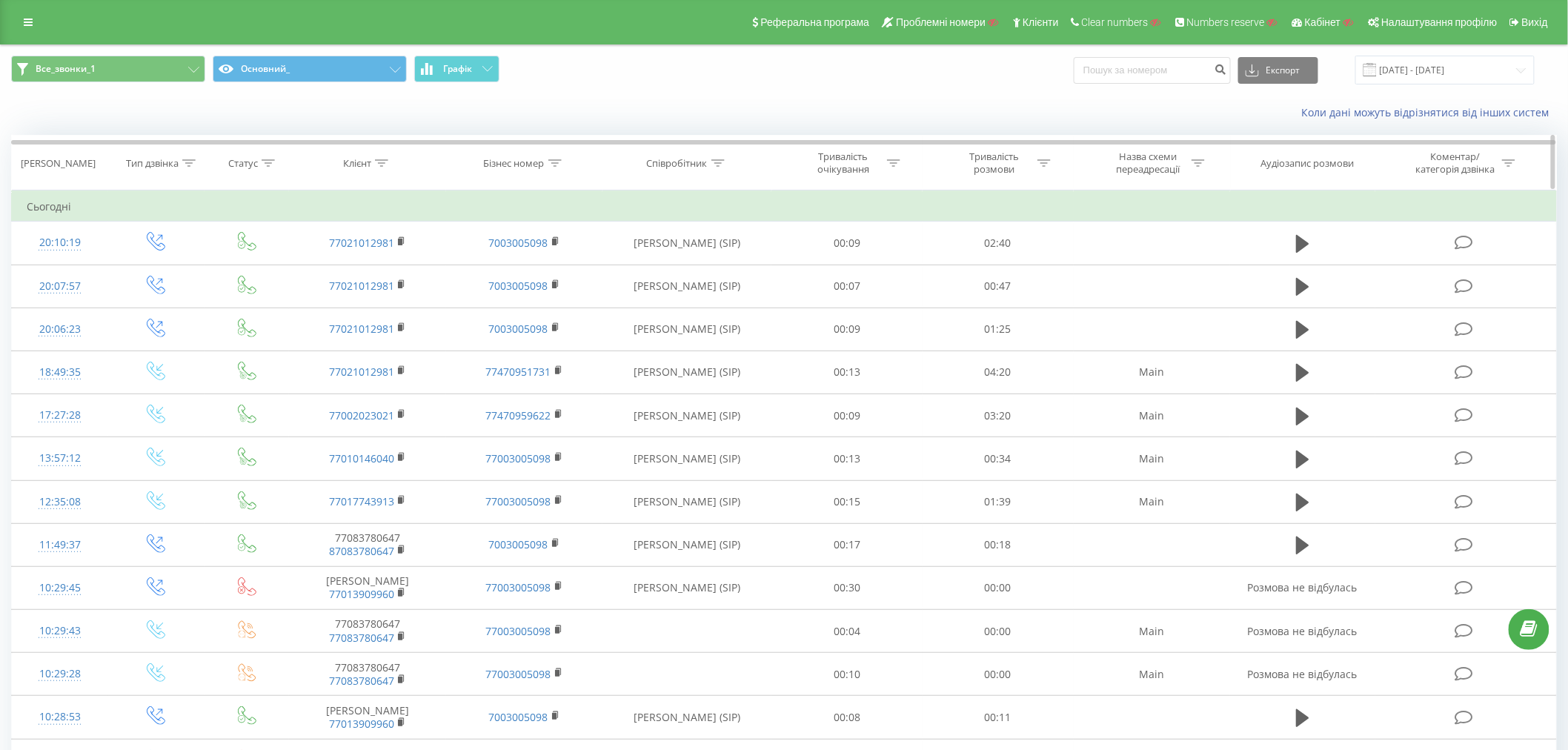
click at [149, 164] on div "Тип дзвінка" at bounding box center [152, 164] width 53 height 13
click at [151, 267] on div "Введіть значення" at bounding box center [149, 270] width 106 height 12
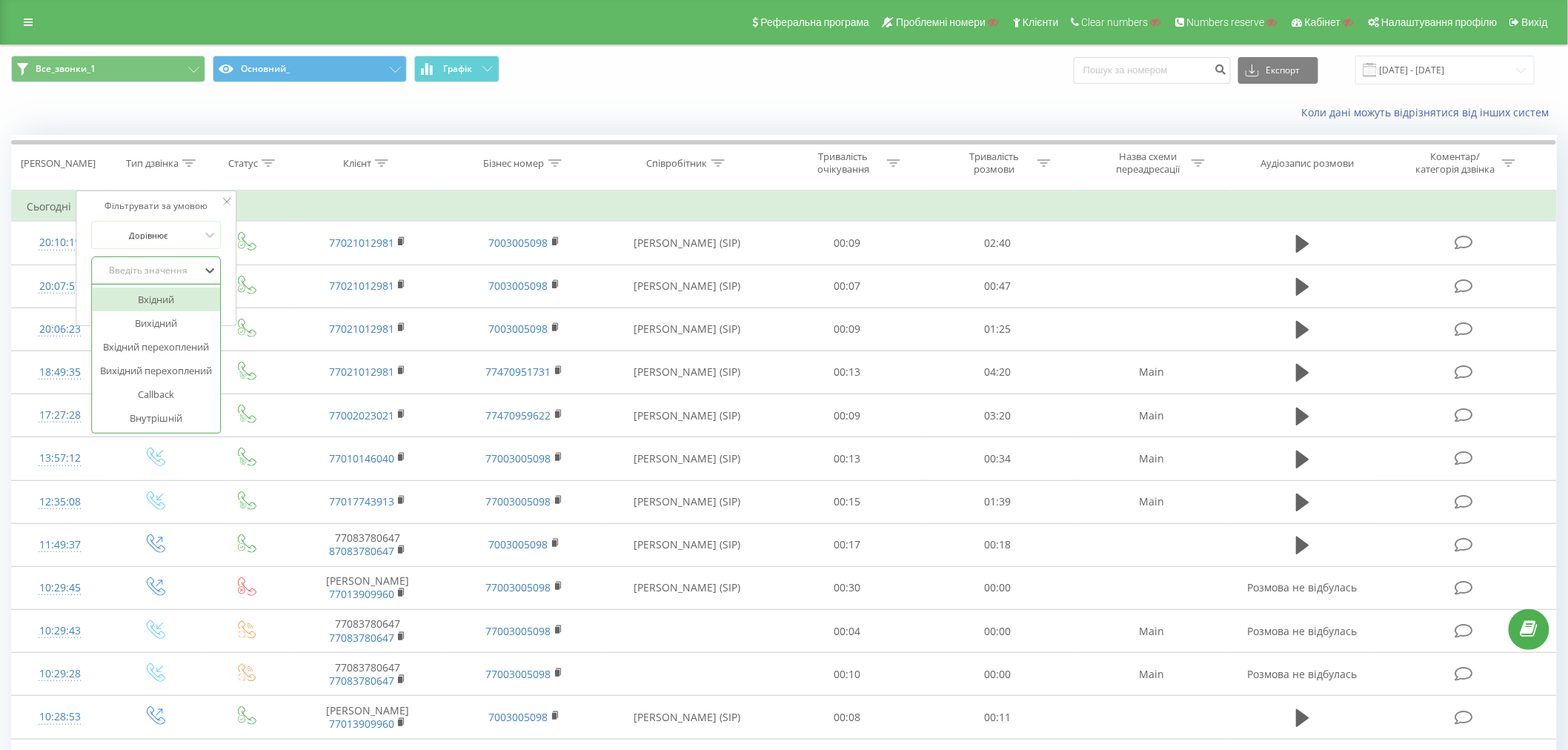
click at [143, 303] on div "Вхідний" at bounding box center [157, 299] width 129 height 23
click at [183, 299] on span "OK" at bounding box center [187, 301] width 41 height 23
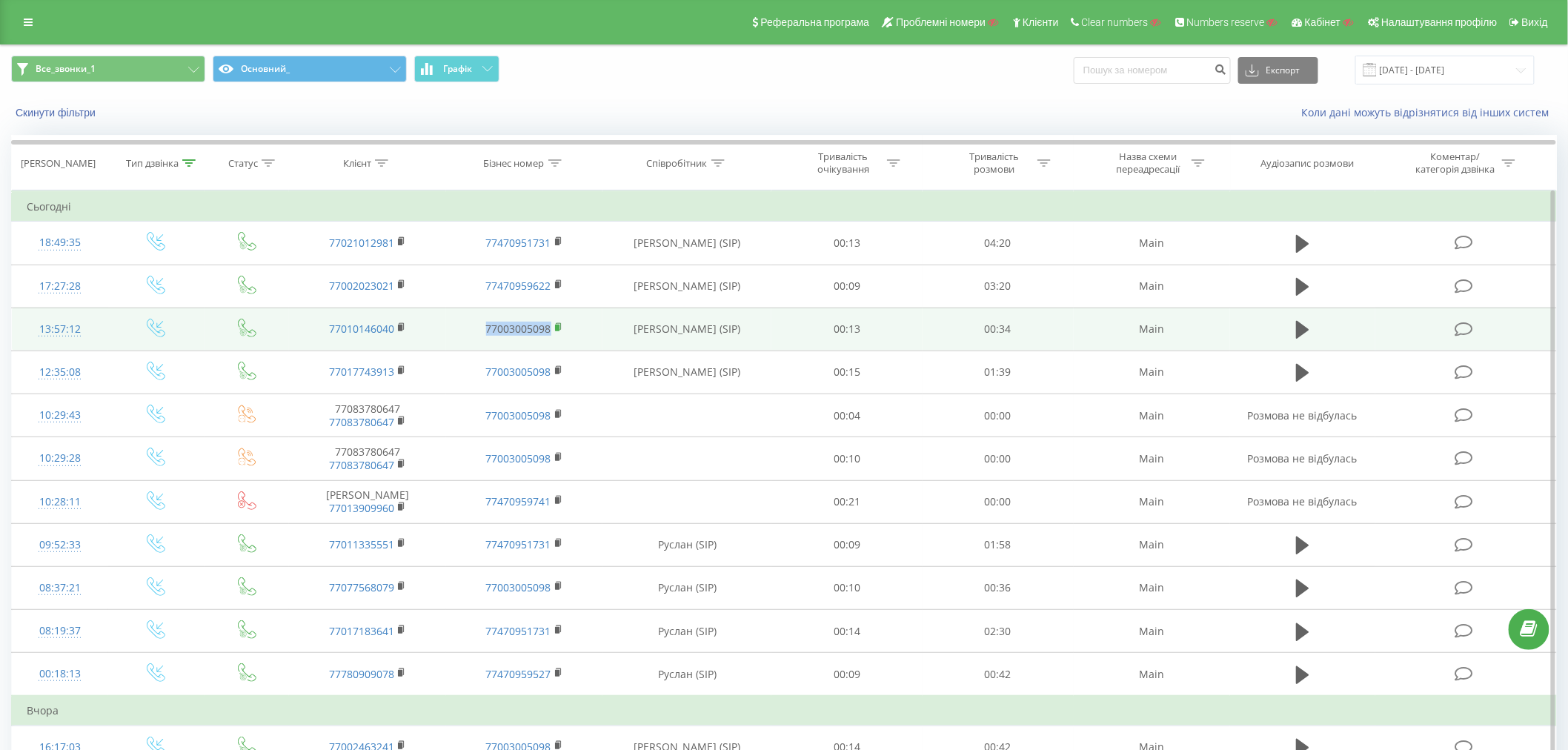
drag, startPoint x: 483, startPoint y: 330, endPoint x: 558, endPoint y: 328, distance: 75.0
click at [558, 328] on td "77003005098" at bounding box center [525, 329] width 158 height 43
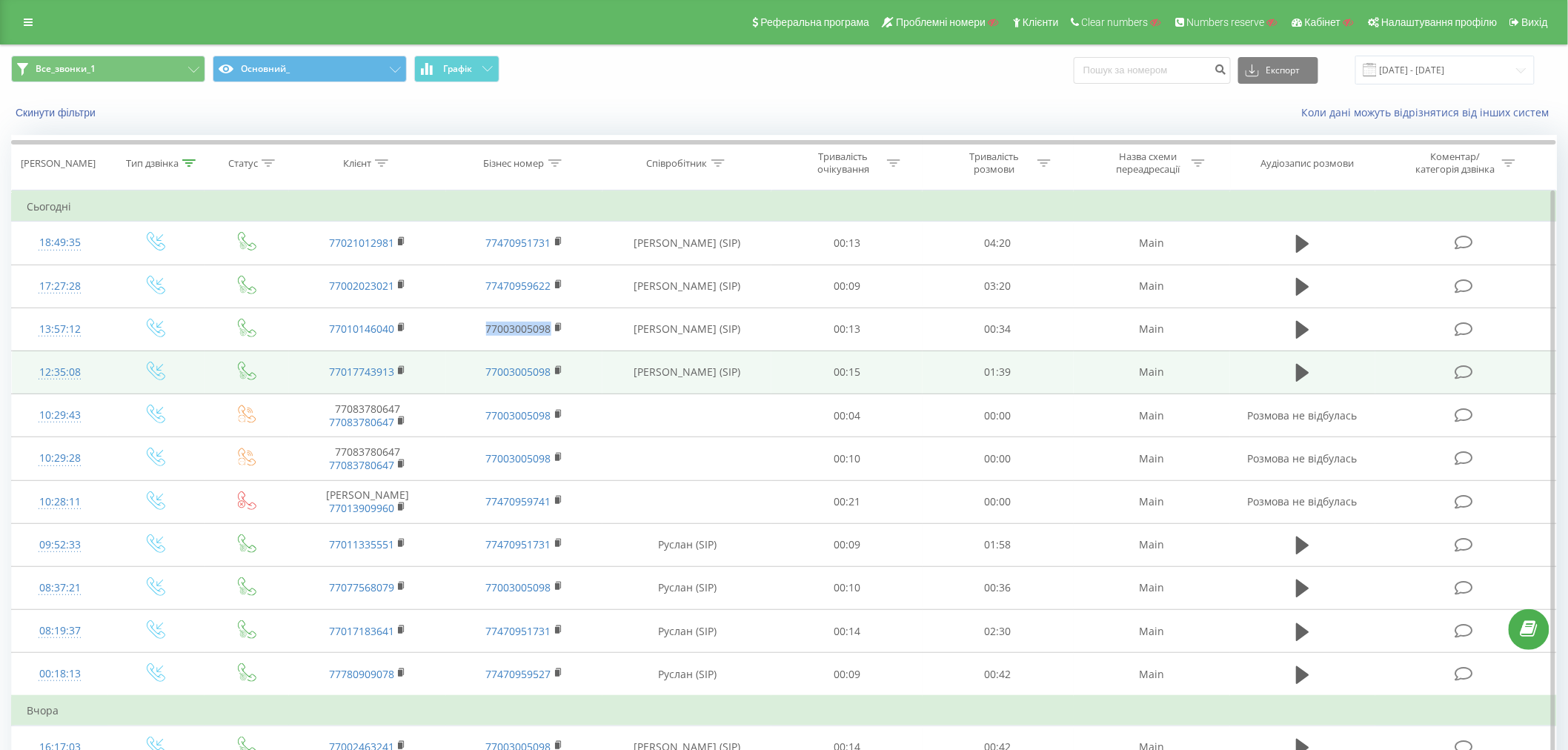
copy link "77003005098"
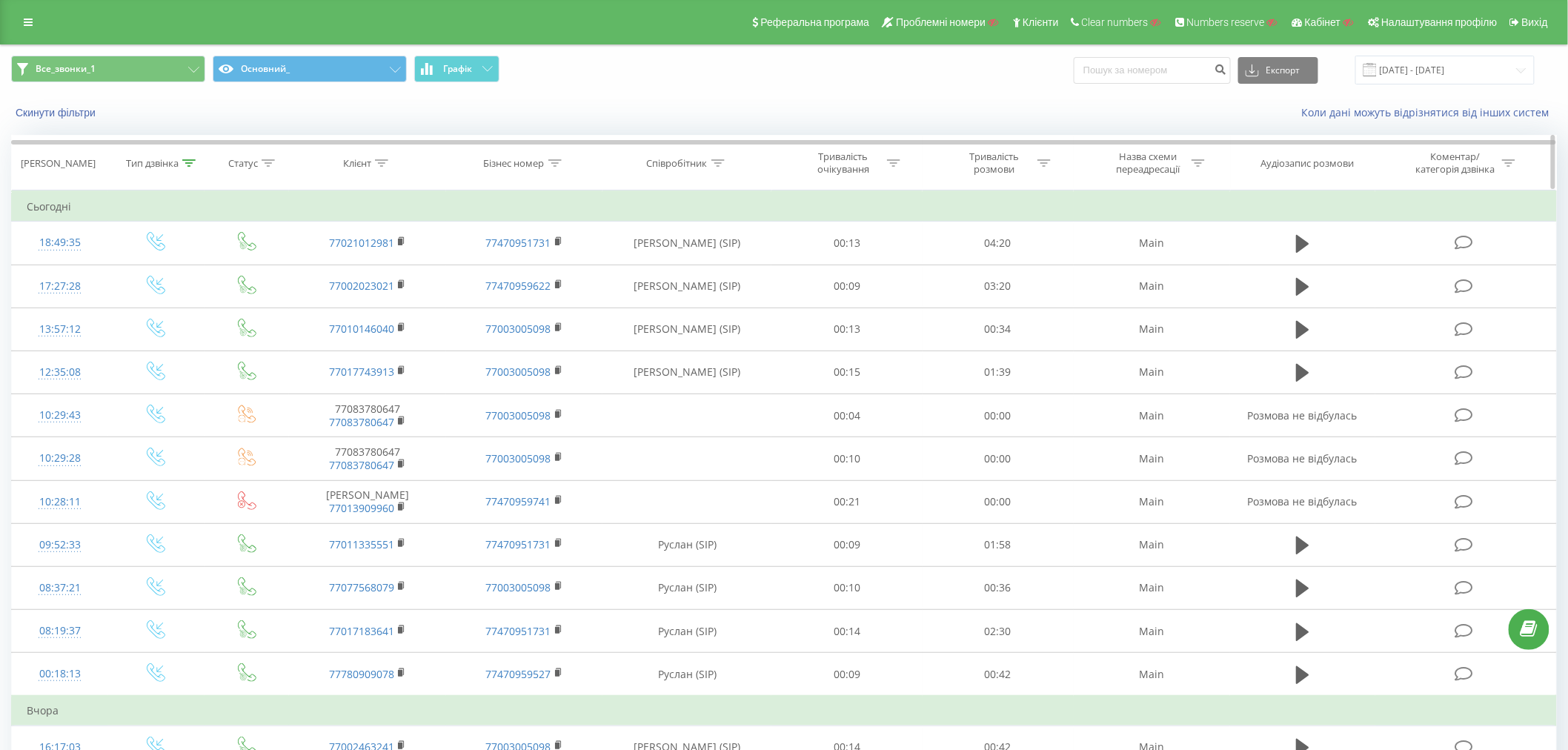
click at [549, 166] on div at bounding box center [555, 164] width 13 height 13
click at [519, 273] on input "text" at bounding box center [524, 269] width 131 height 26
paste input "77003005098"
type input "77003005098"
click at [550, 289] on span "OK" at bounding box center [556, 298] width 41 height 23
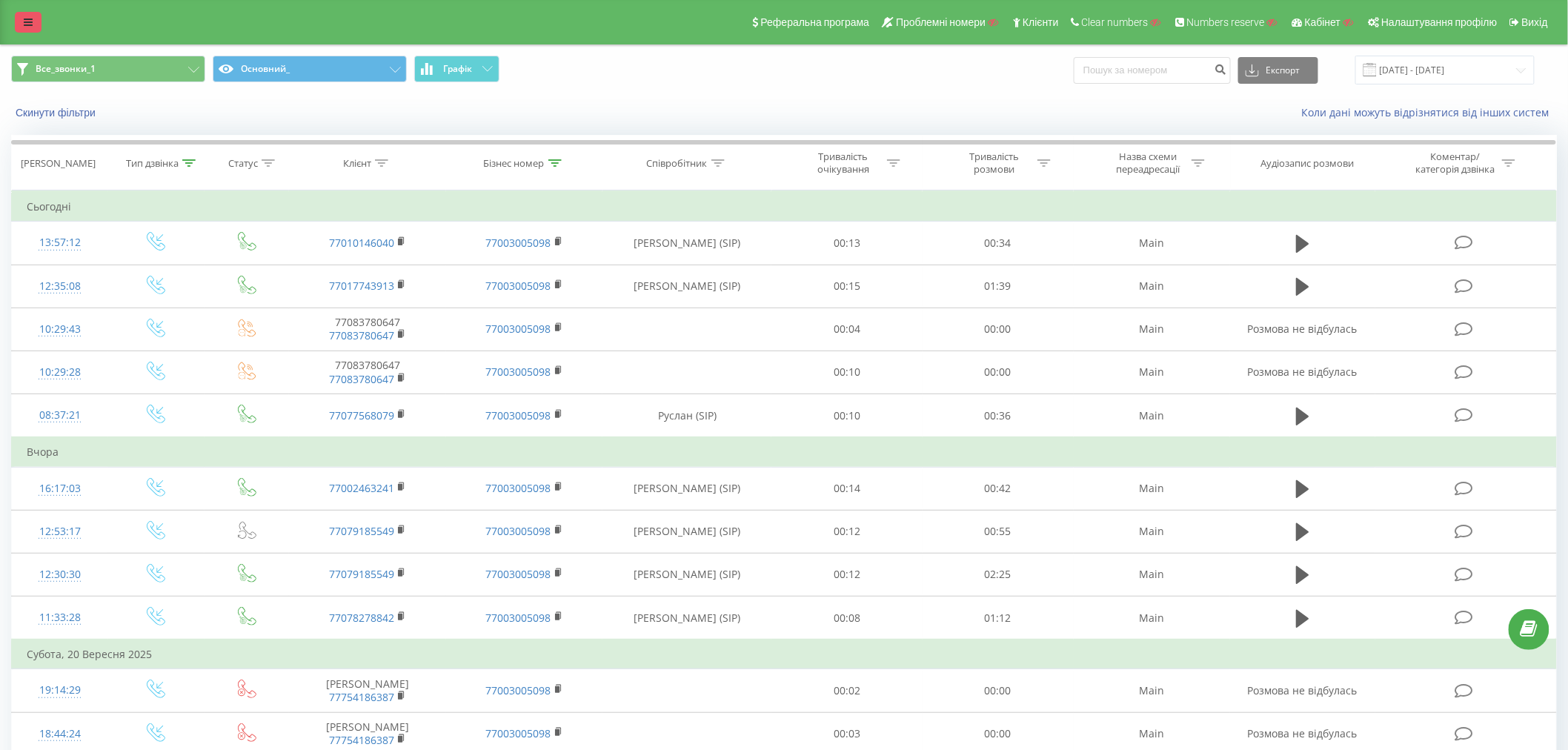
click icon
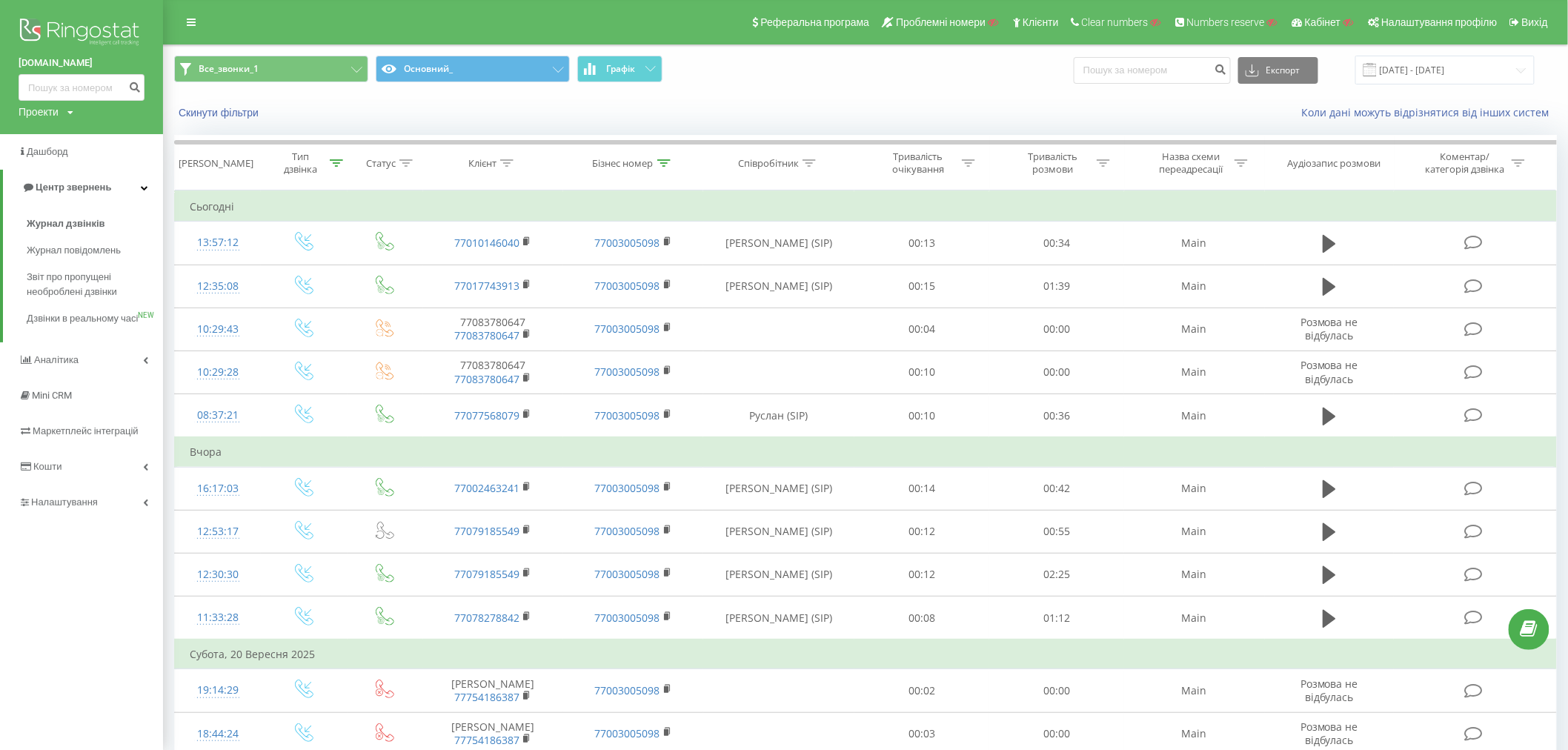
click img
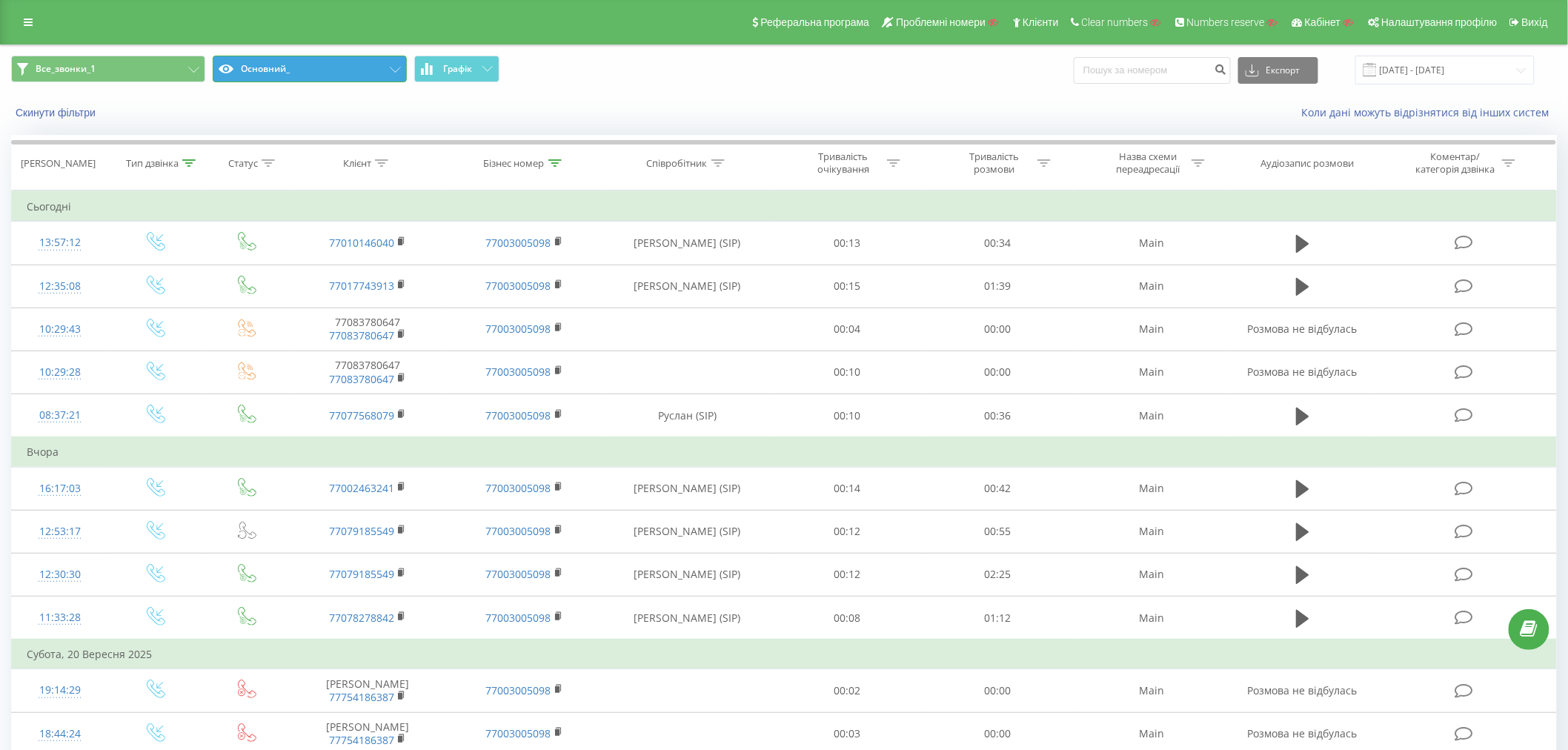
click at [348, 63] on button "Основний_" at bounding box center [310, 69] width 194 height 27
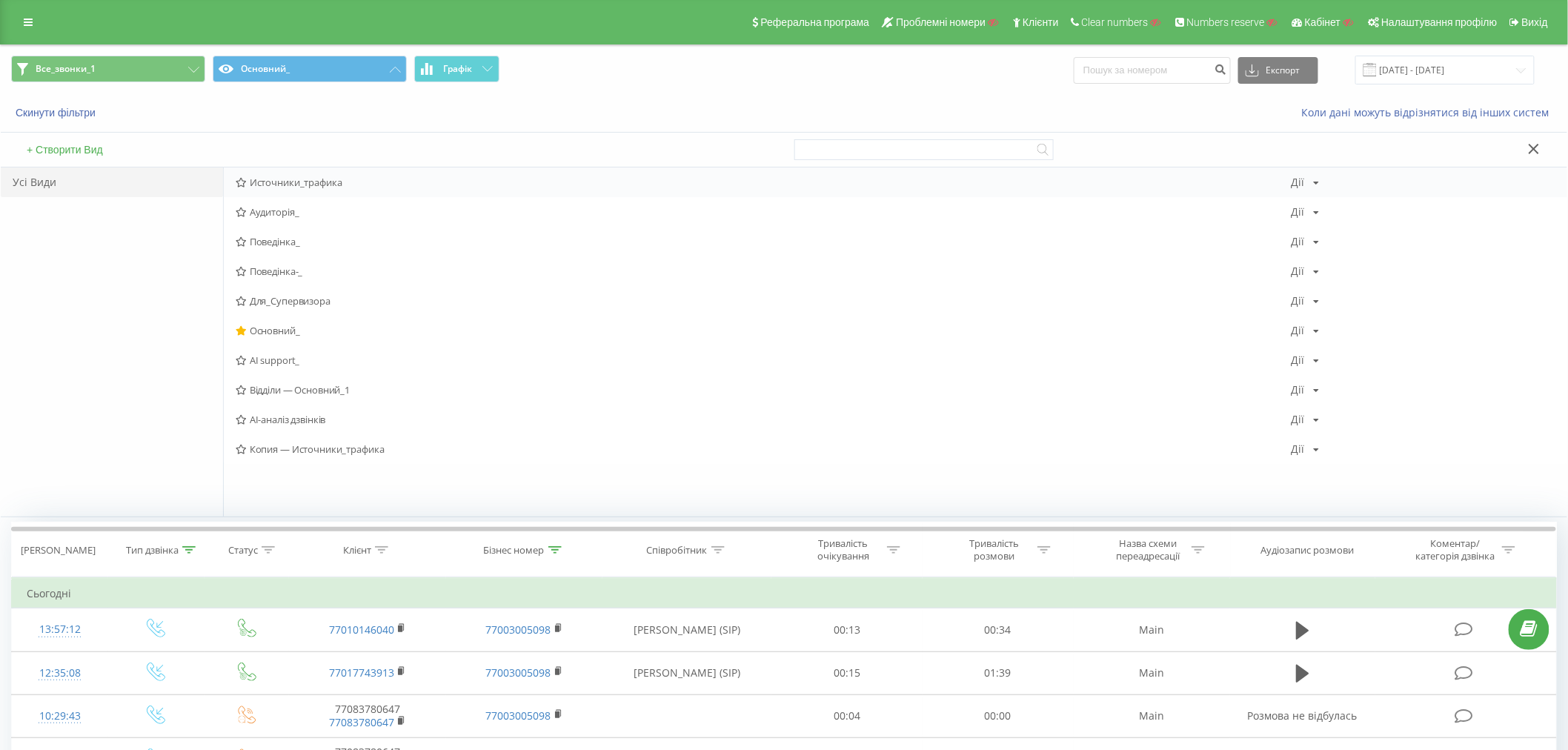
click at [310, 175] on div "Источники_трафика [PERSON_NAME] Копіювати Видалити За замовчуванням Поділитися" at bounding box center [895, 182] width 1343 height 30
click at [307, 189] on div "Источники_трафика [PERSON_NAME] Копіювати Видалити За замовчуванням Поділитися" at bounding box center [895, 182] width 1343 height 30
click at [307, 188] on span "Источники_трафика" at bounding box center [763, 183] width 1056 height 11
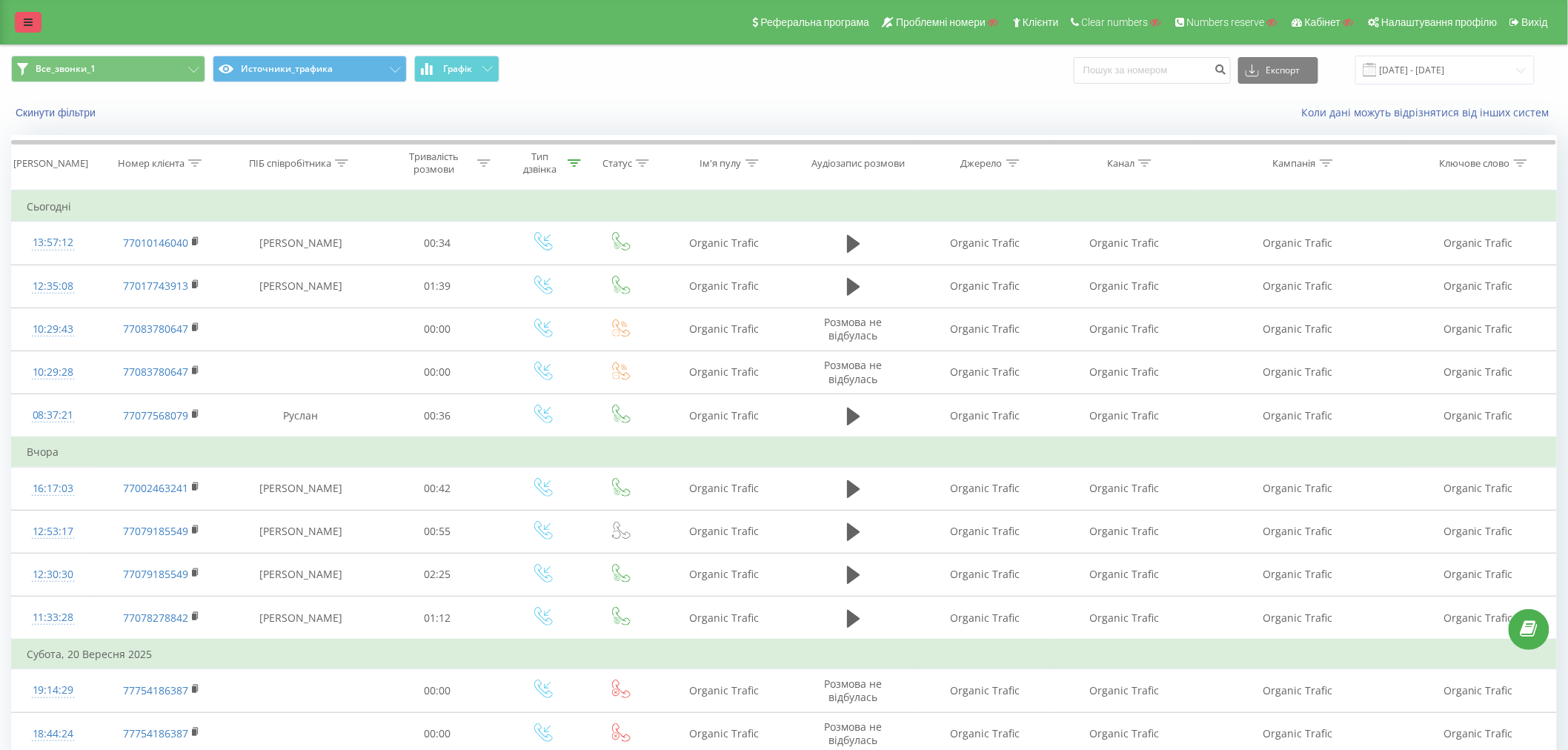
click at [28, 25] on icon at bounding box center [28, 22] width 9 height 11
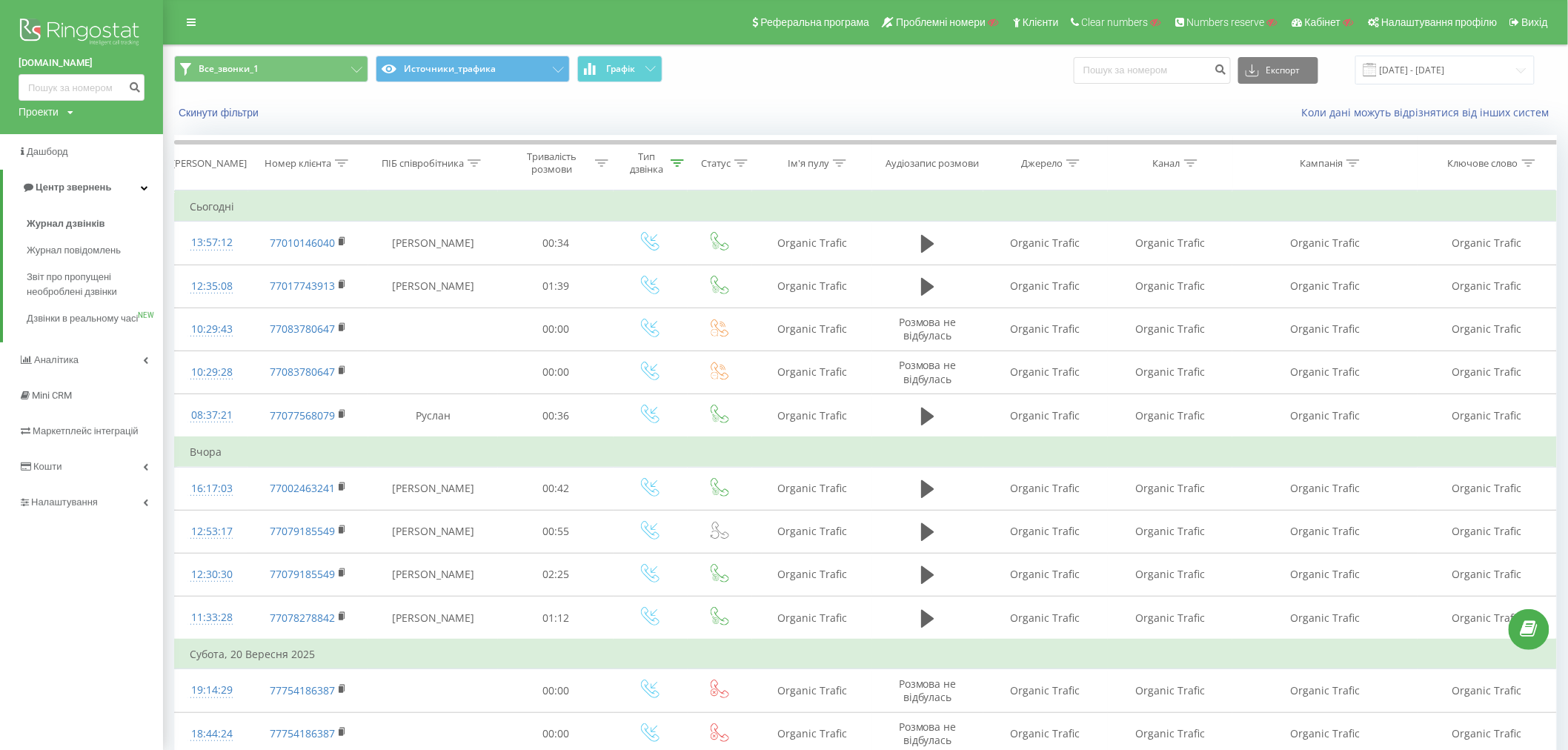
click at [59, 26] on img at bounding box center [81, 33] width 126 height 37
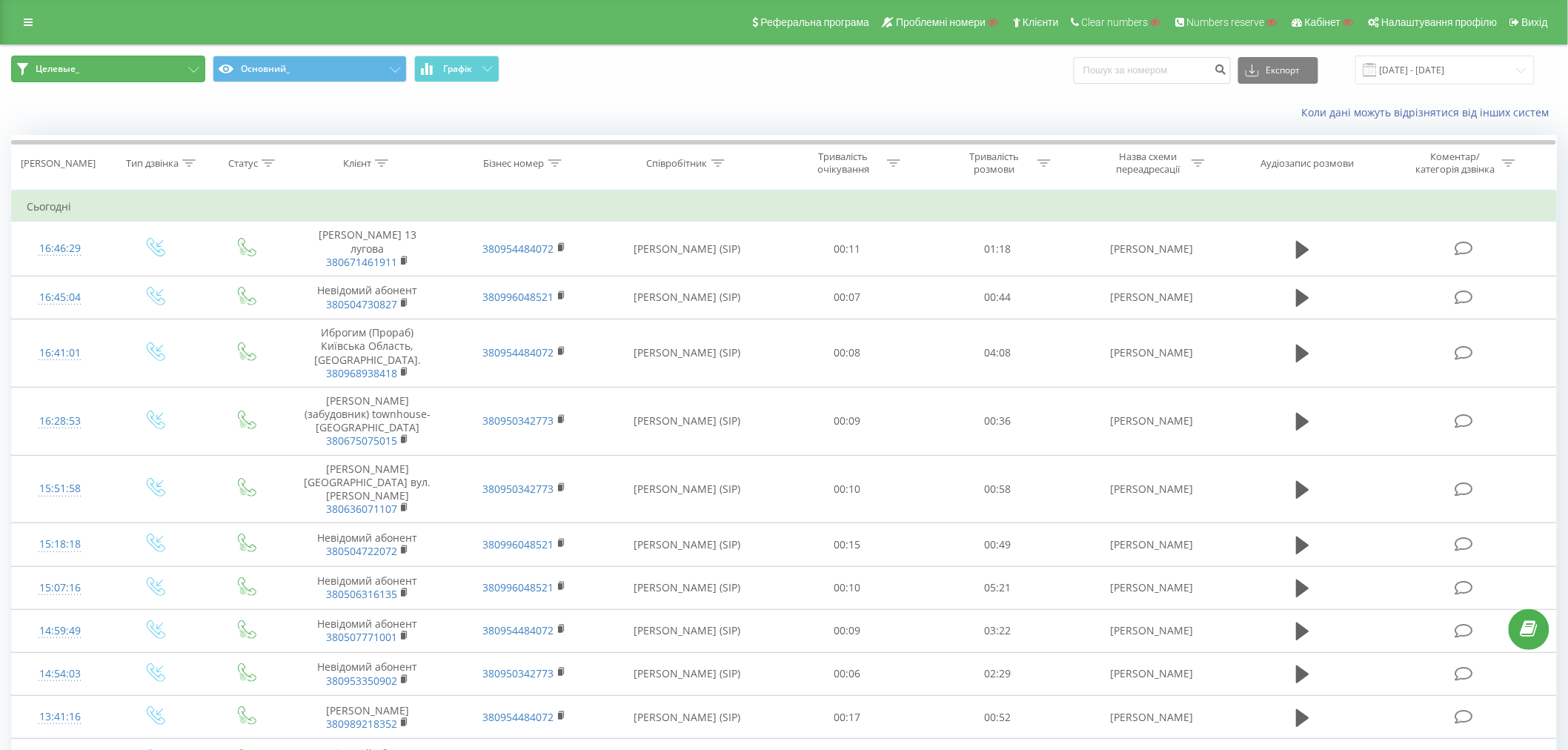
click at [136, 63] on button "Целевые_" at bounding box center [107, 69] width 194 height 27
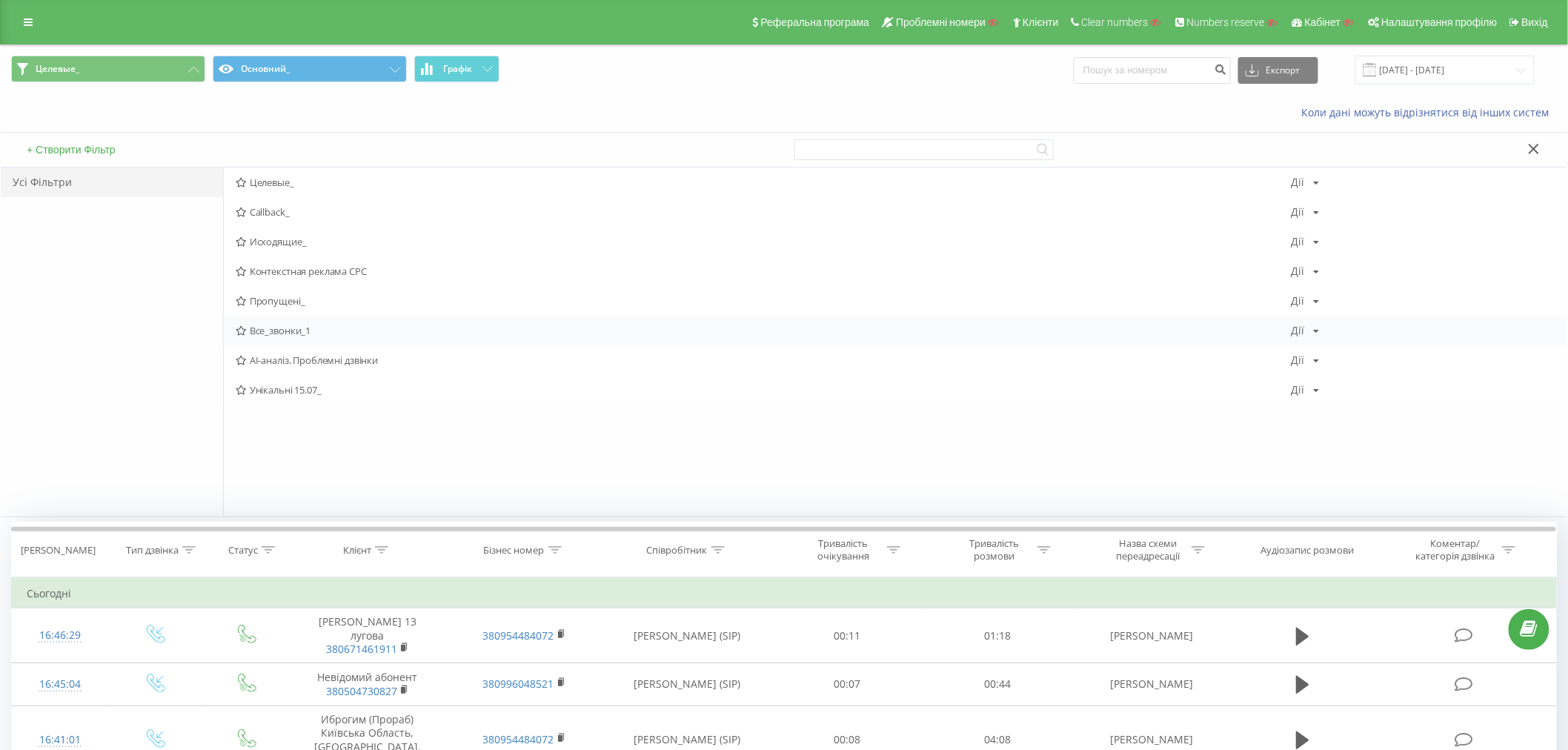
click at [284, 332] on span "Все_звонки_1" at bounding box center [763, 331] width 1056 height 11
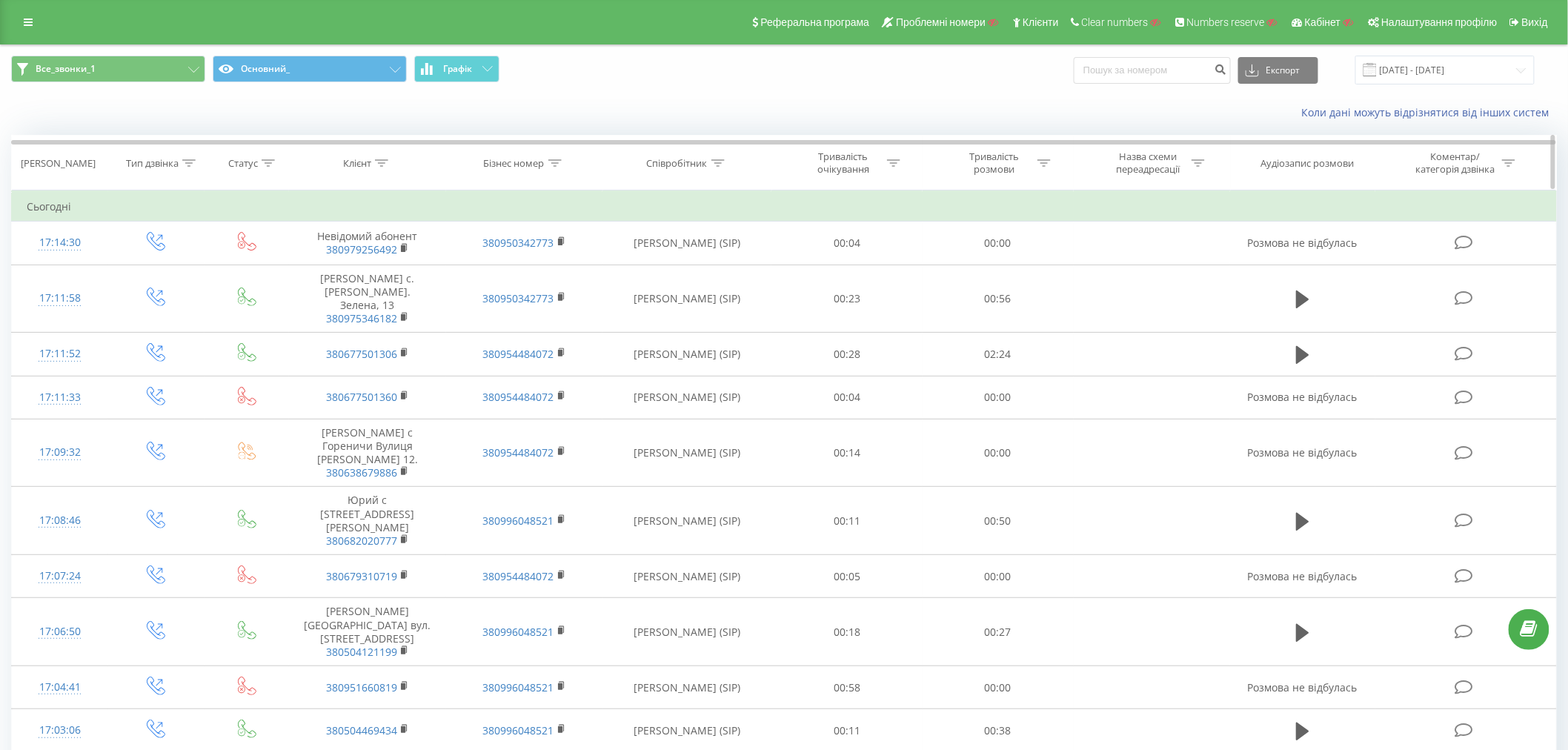
click at [714, 161] on icon at bounding box center [718, 163] width 13 height 7
click at [656, 269] on input "text" at bounding box center [688, 269] width 131 height 26
type input "копатько"
click button "OK" at bounding box center [719, 299] width 63 height 19
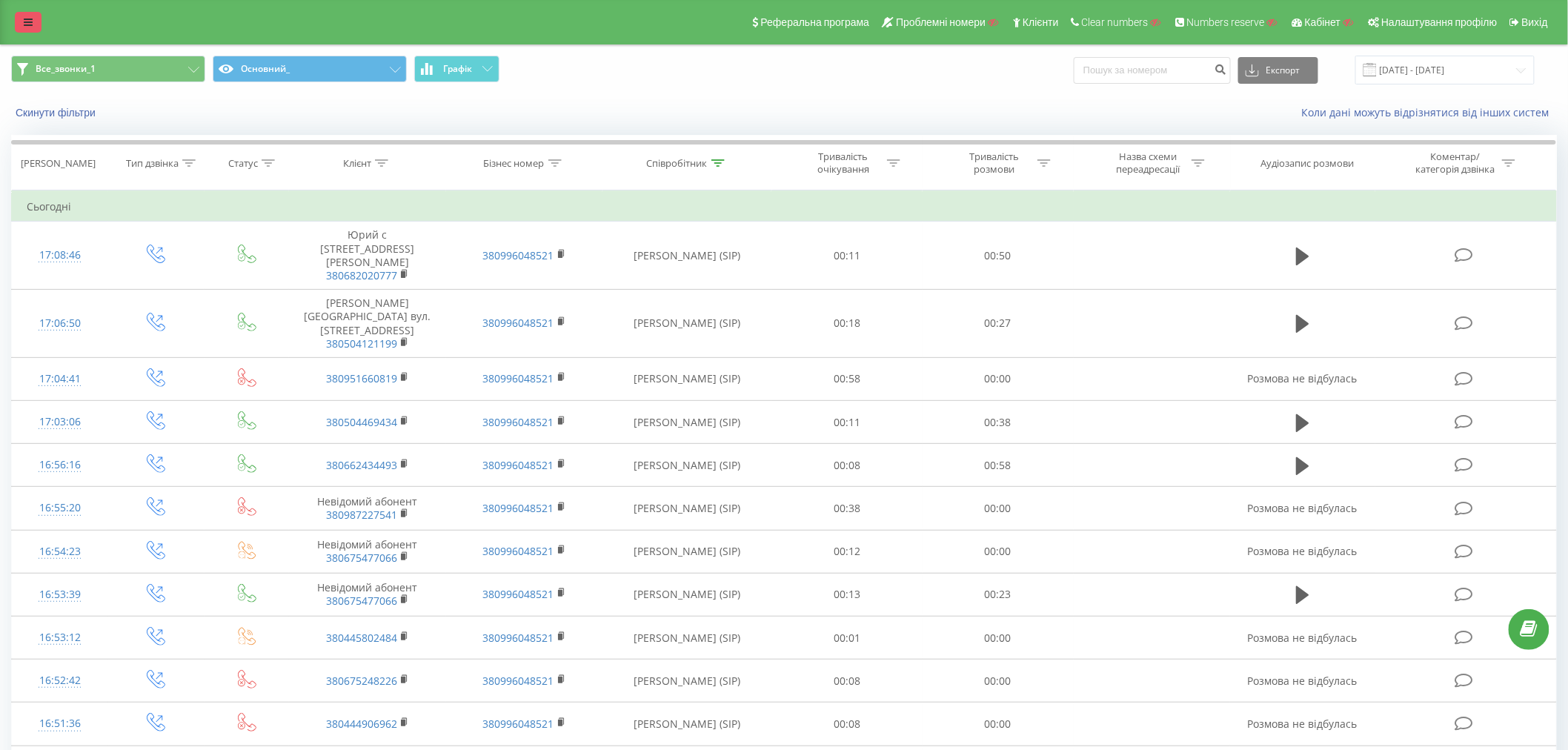
click at [23, 22] on icon at bounding box center [28, 22] width 9 height 11
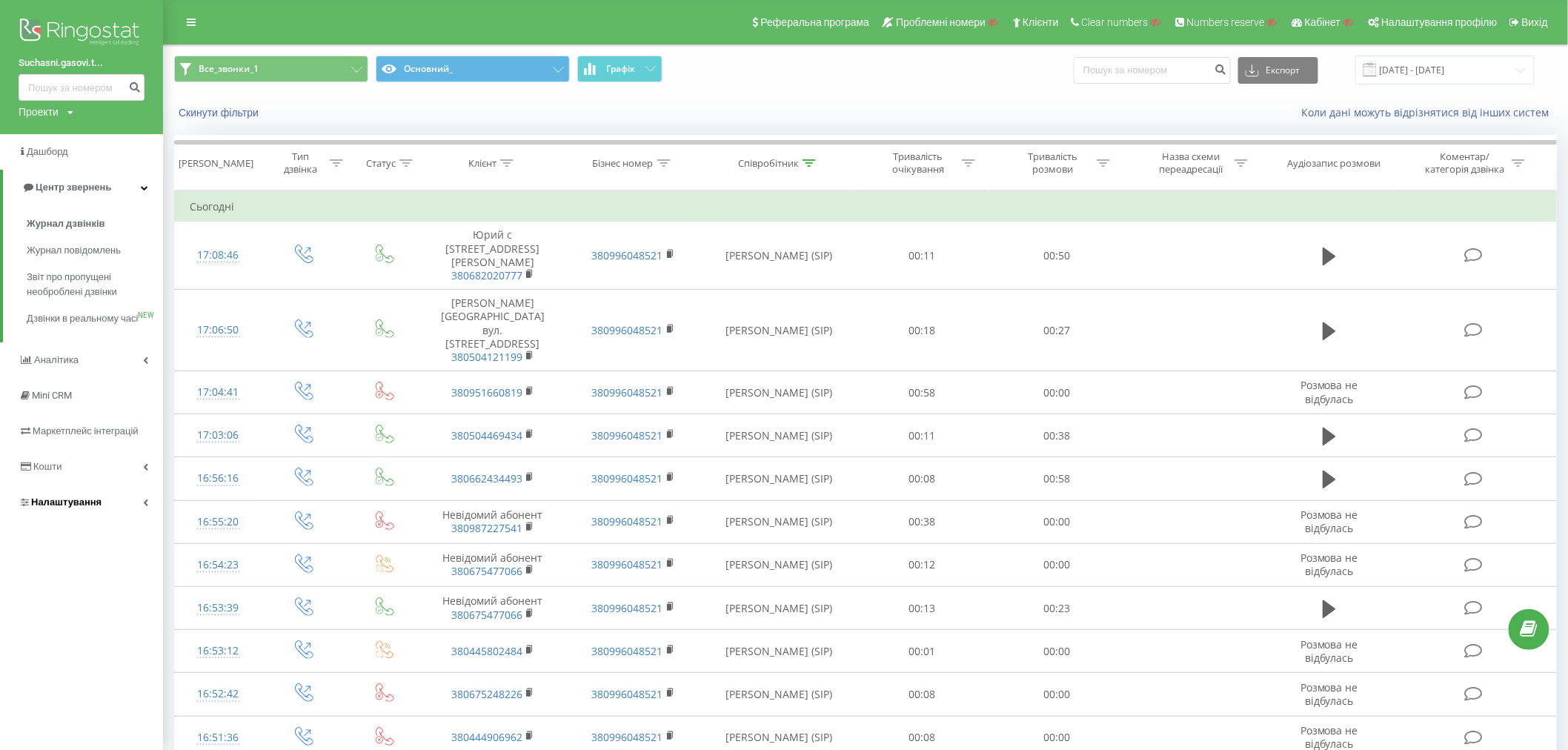
click at [64, 507] on span "Налаштування" at bounding box center [66, 502] width 71 height 11
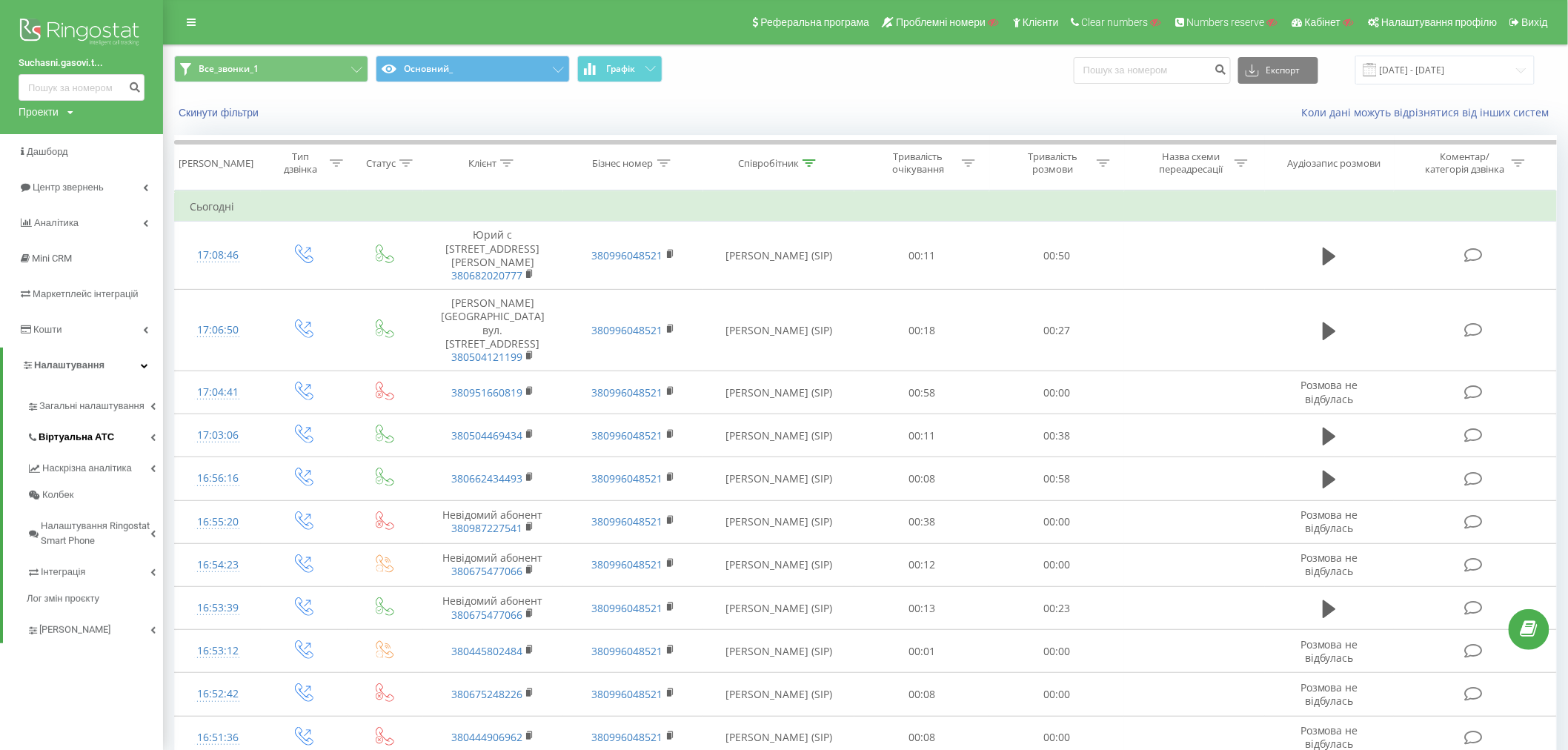
click at [72, 425] on link "Віртуальна АТС" at bounding box center [95, 435] width 136 height 31
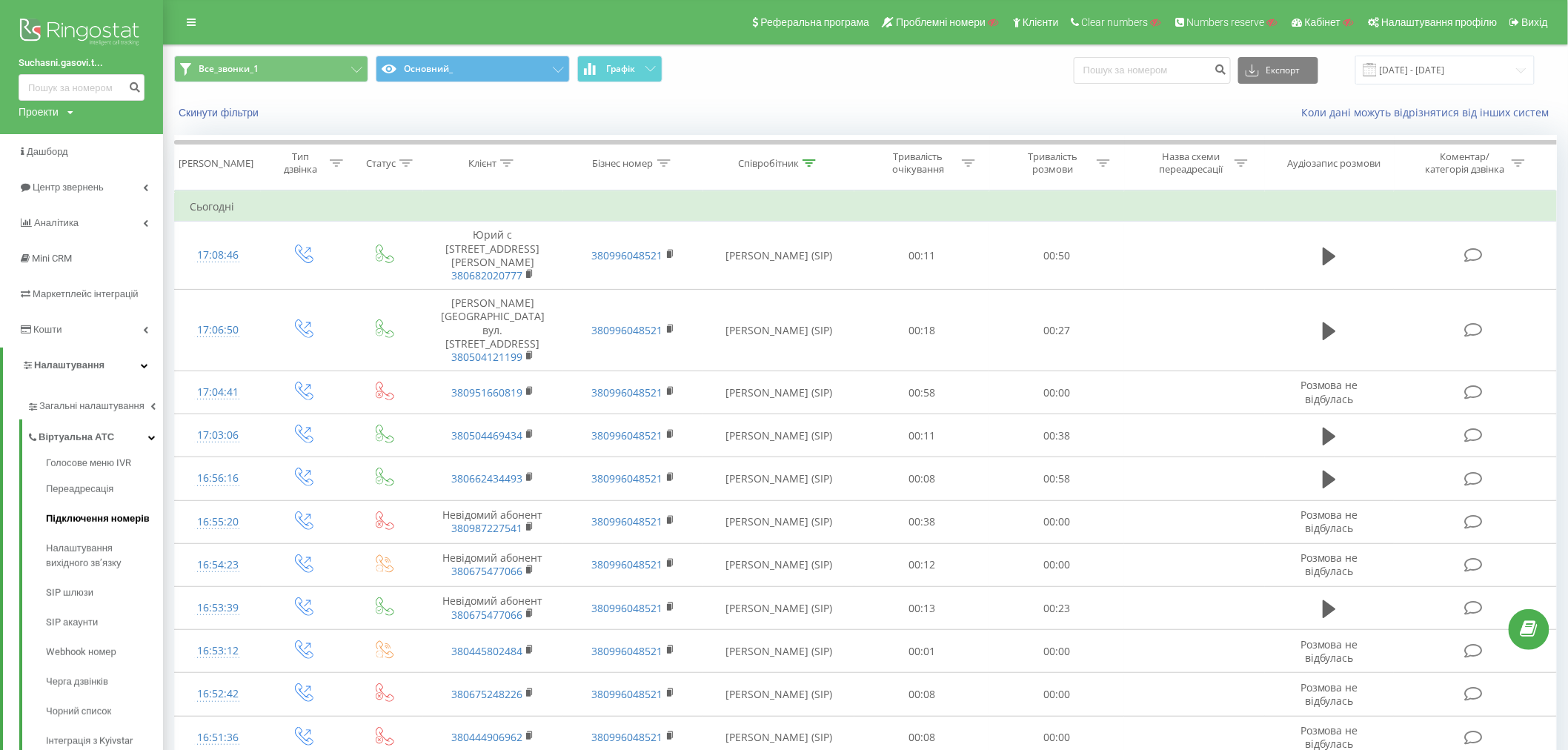
click at [84, 519] on span "Підключення номерів" at bounding box center [98, 518] width 104 height 15
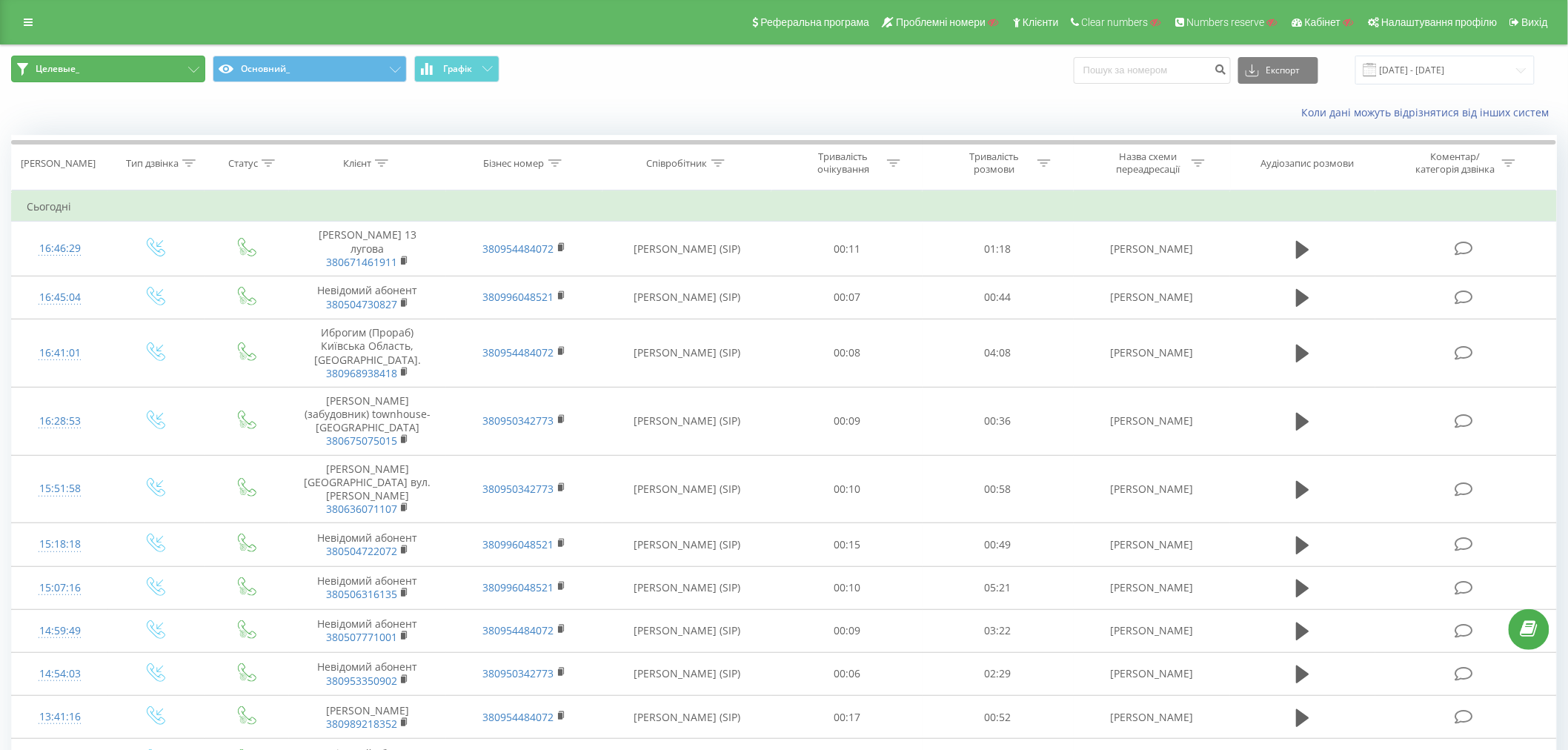
click at [173, 69] on button "Целевые_" at bounding box center [107, 69] width 194 height 27
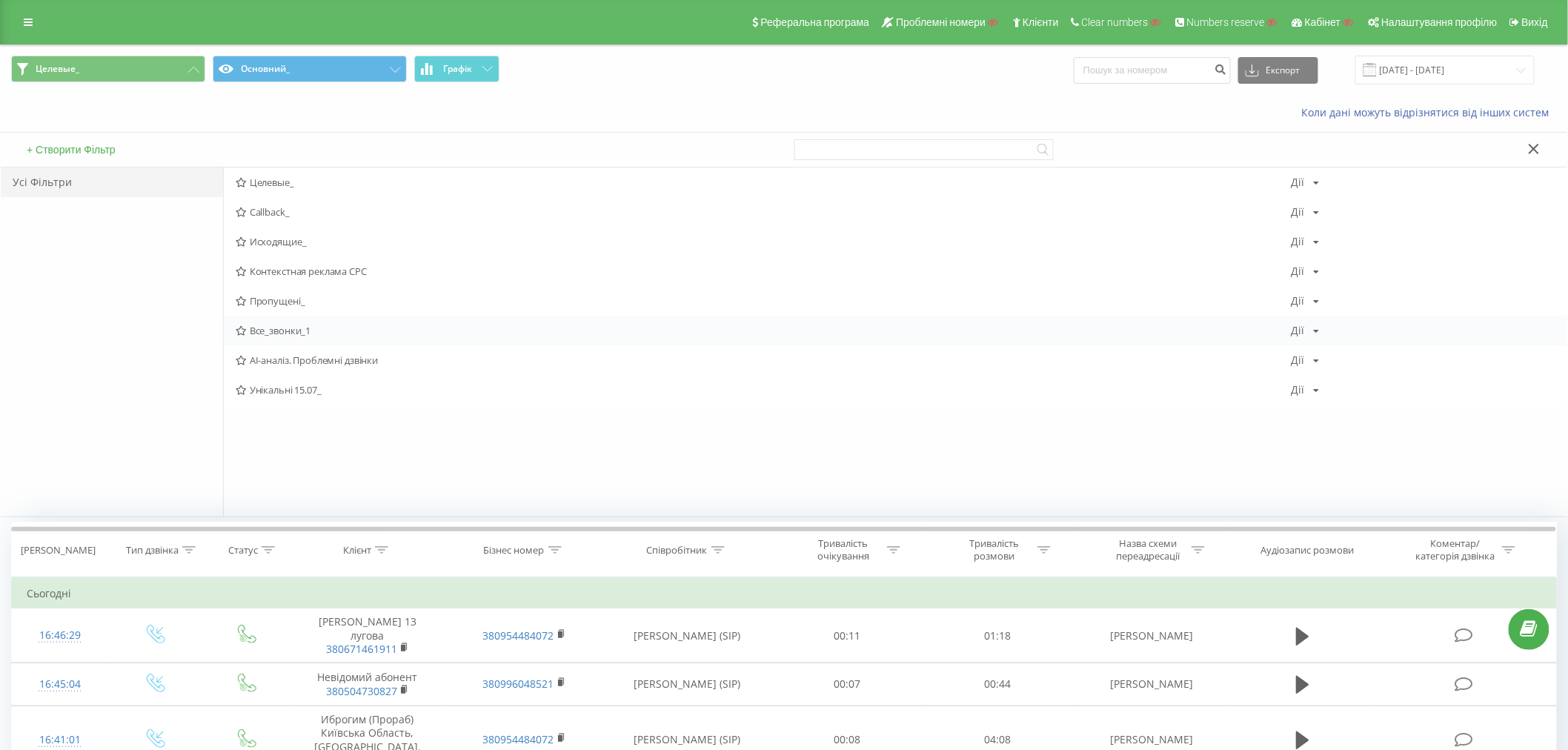
click at [263, 331] on span "Все_звонки_1" at bounding box center [763, 331] width 1056 height 11
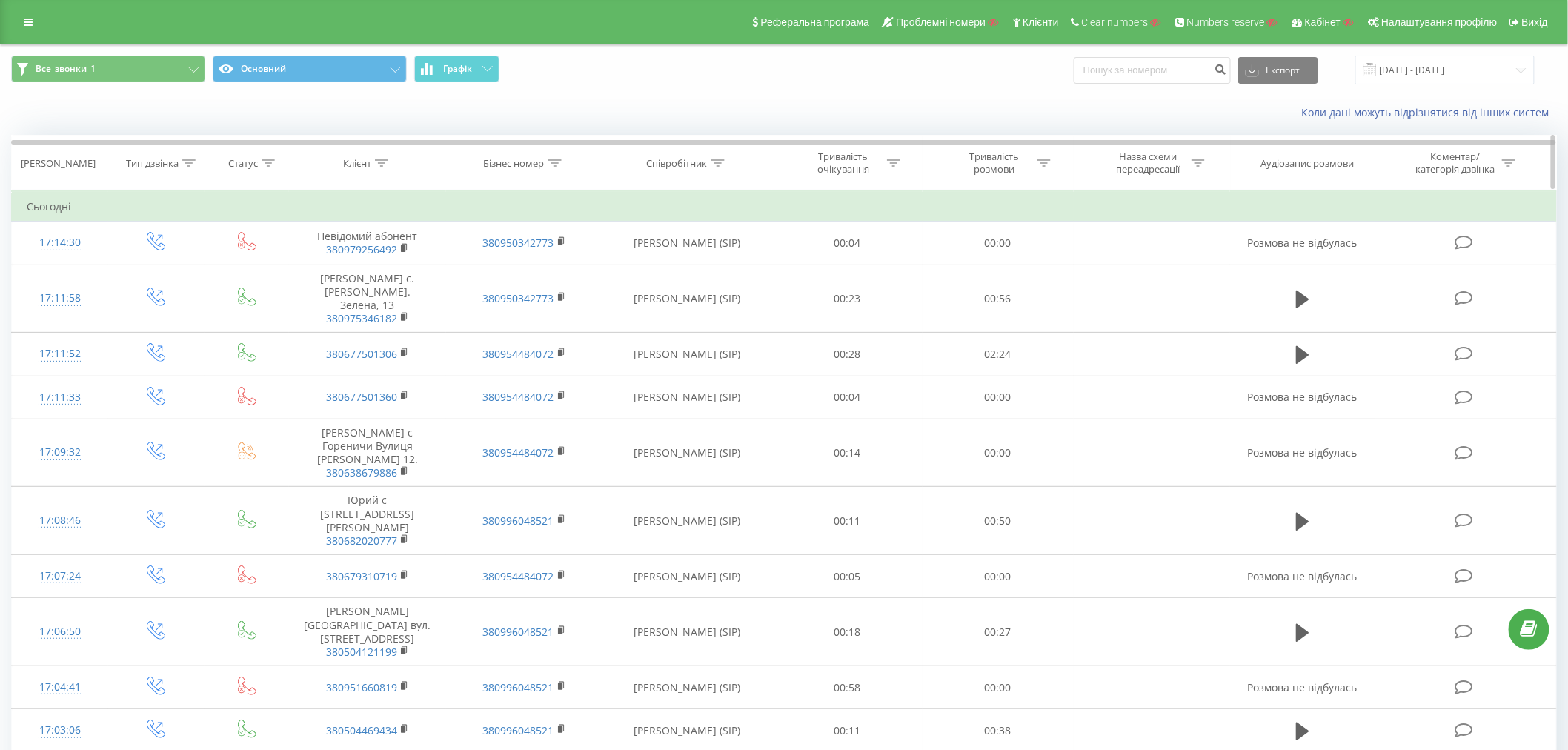
click at [716, 159] on icon at bounding box center [718, 163] width 13 height 7
click at [557, 166] on icon at bounding box center [555, 163] width 13 height 7
click at [509, 261] on input "text" at bounding box center [524, 269] width 131 height 26
paste input "[PHONE_NUMBER]"
click at [468, 269] on input "[PHONE_NUMBER]" at bounding box center [524, 269] width 131 height 26
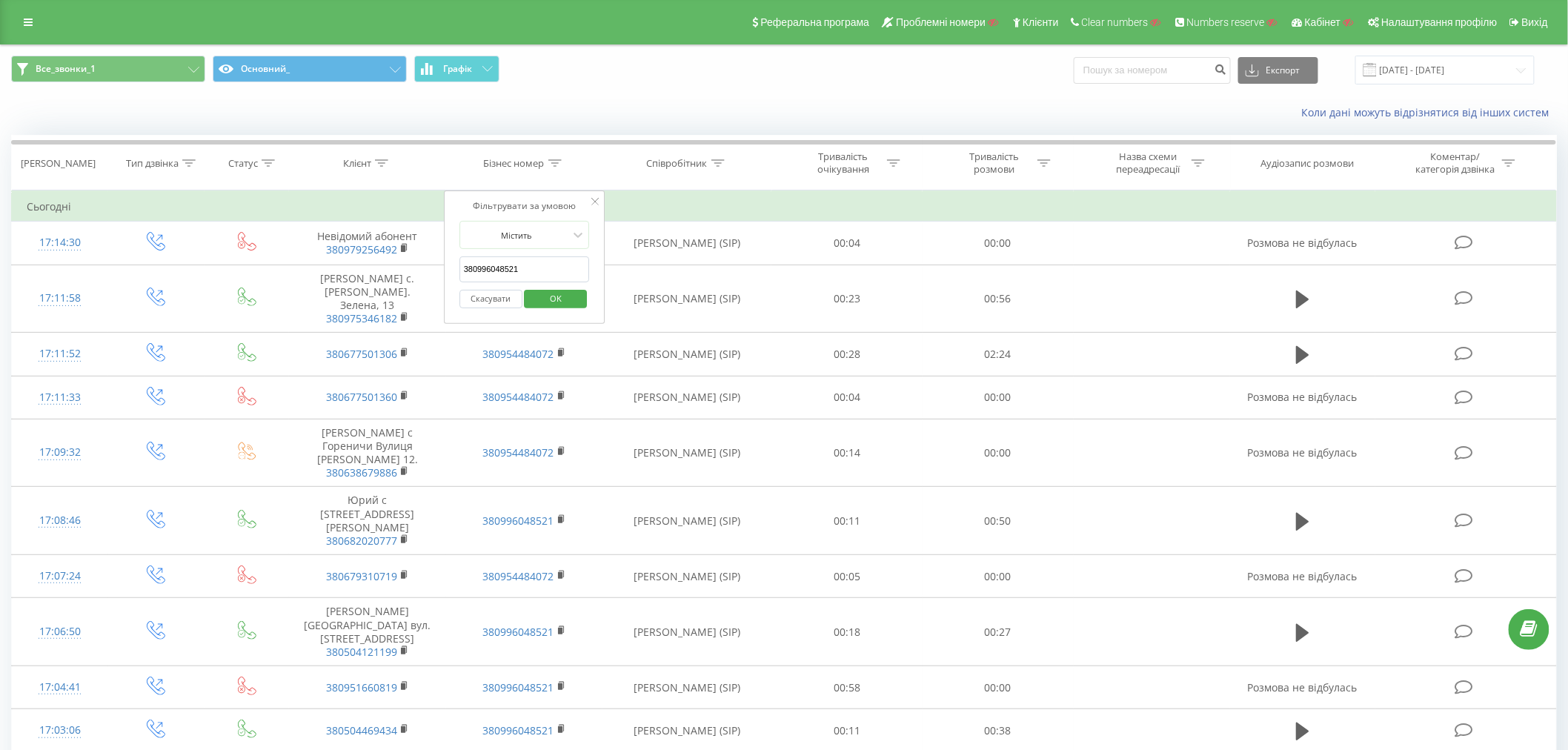
type input "380996048521"
click at [565, 301] on span "OK" at bounding box center [556, 298] width 41 height 23
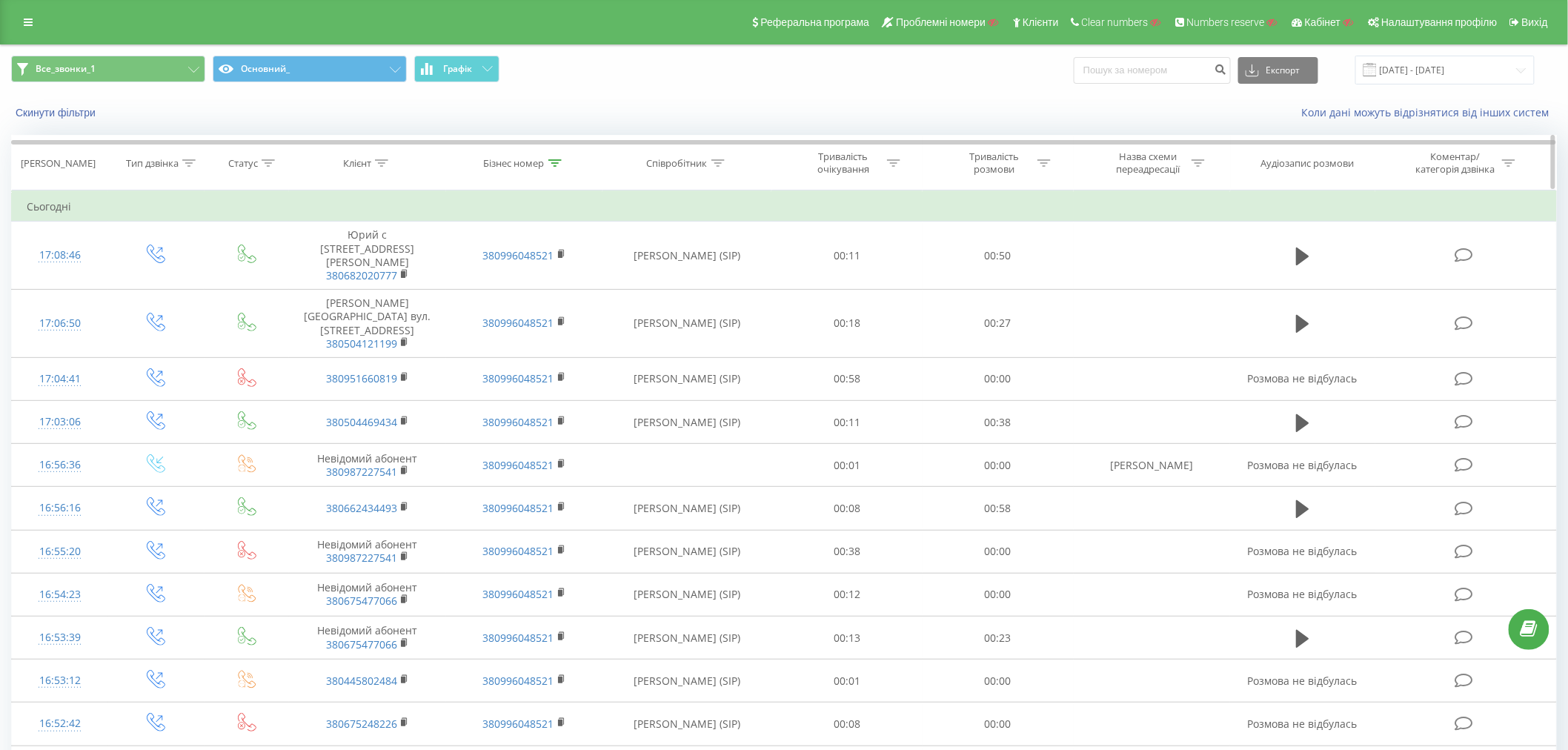
click at [175, 166] on div "Тип дзвінка" at bounding box center [152, 164] width 53 height 13
click at [144, 268] on div "Введіть значення" at bounding box center [149, 270] width 106 height 12
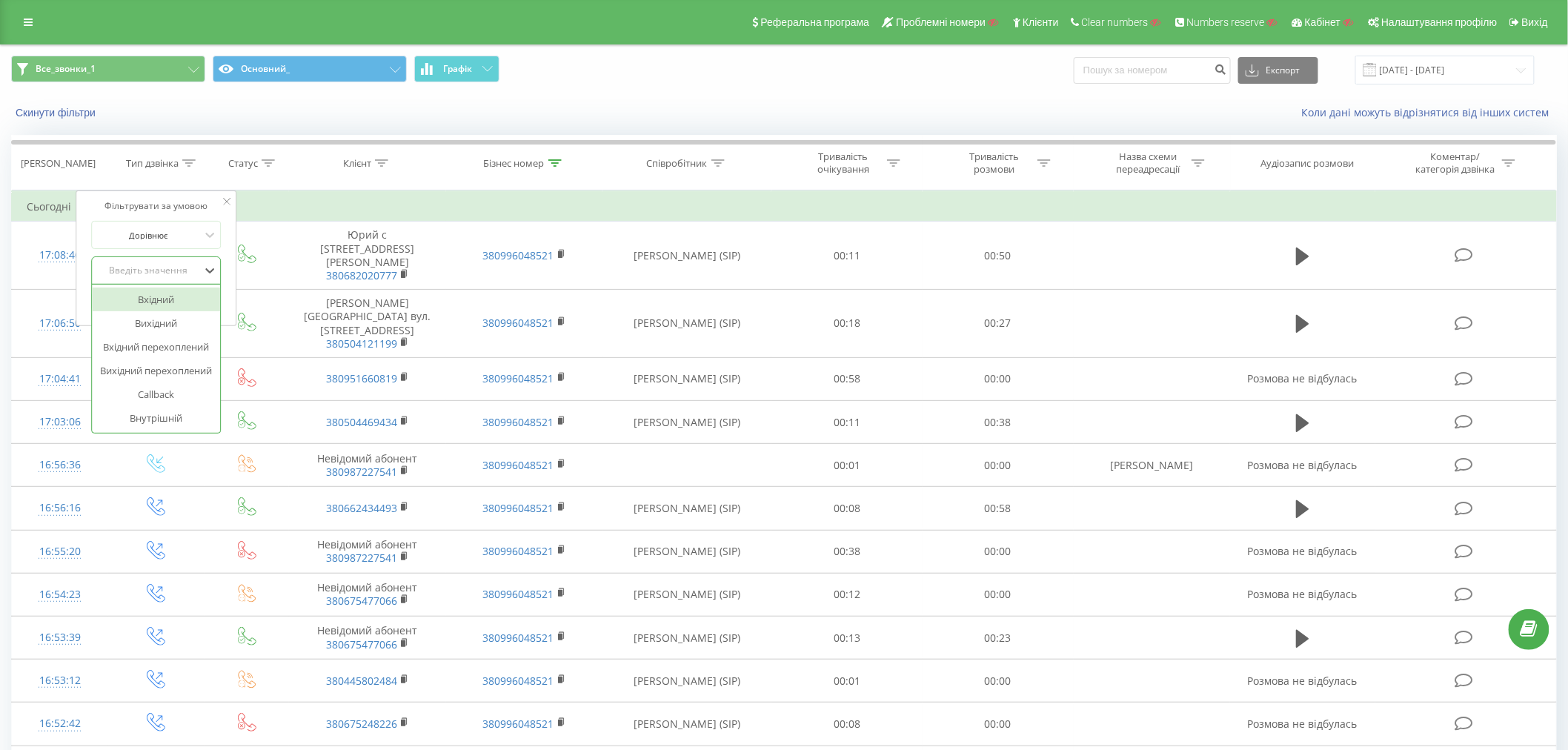
click at [146, 303] on div "Вхідний" at bounding box center [157, 299] width 129 height 23
click at [188, 297] on span "OK" at bounding box center [187, 301] width 41 height 23
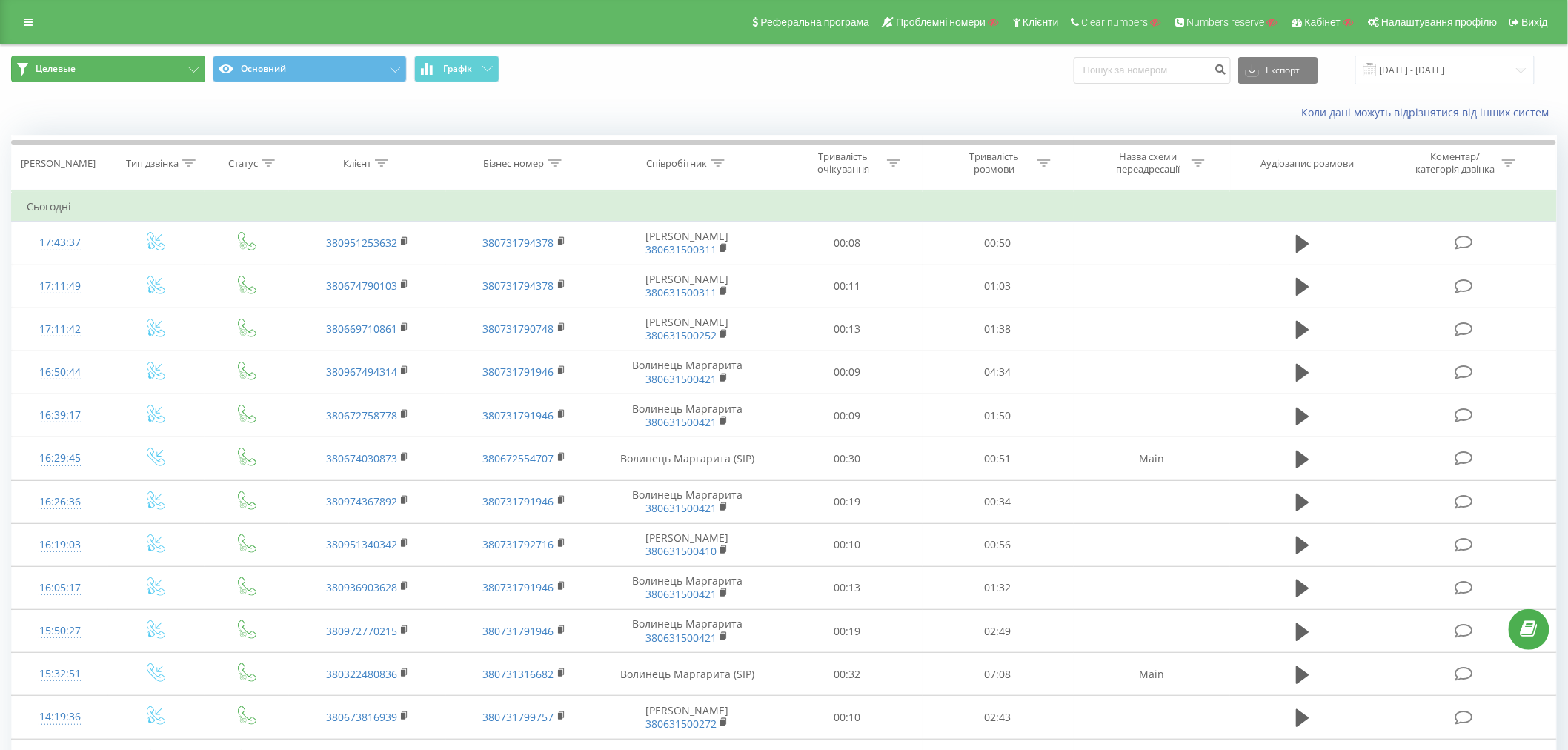
click at [149, 65] on button "Целевые_" at bounding box center [107, 69] width 194 height 27
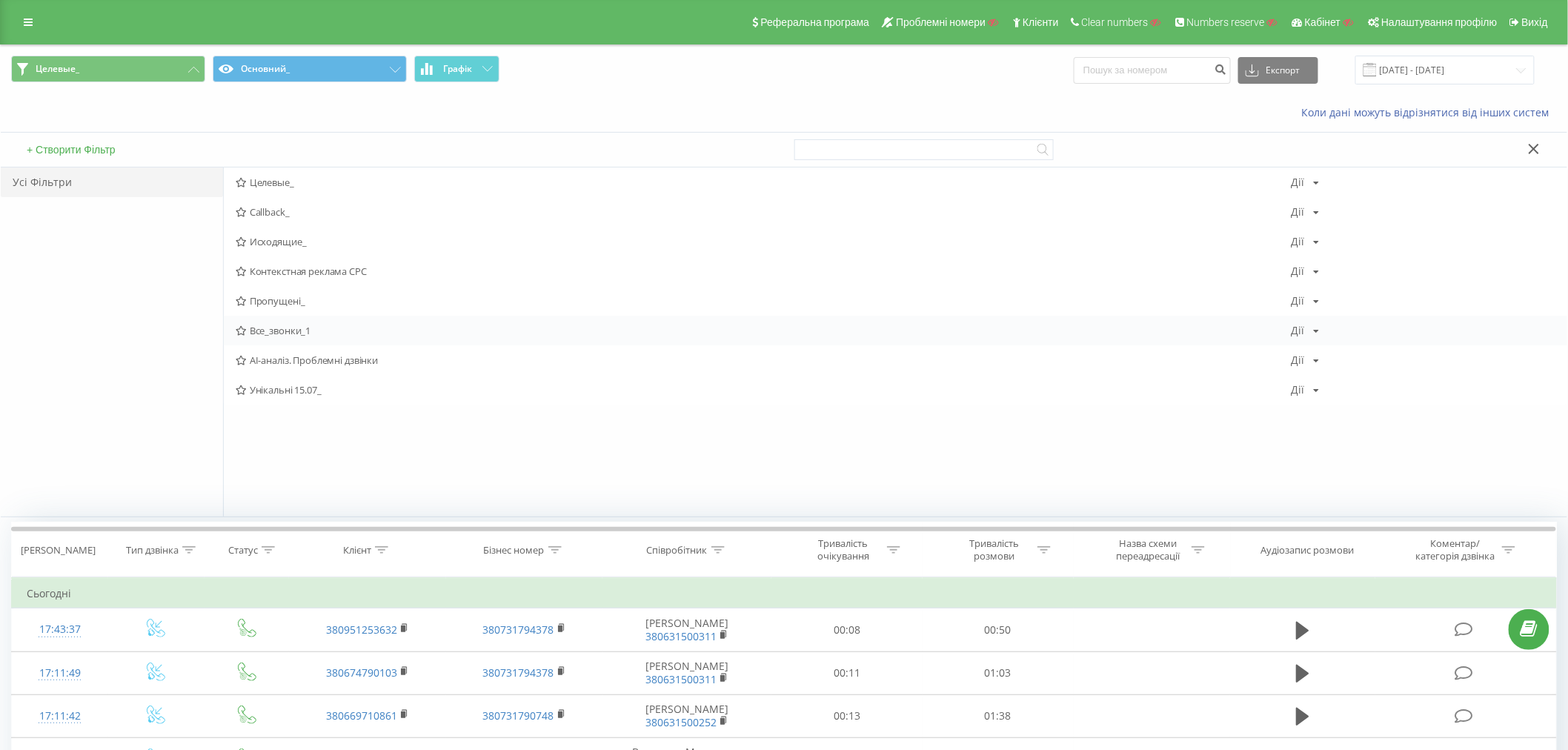
click at [285, 326] on span "Все_звонки_1" at bounding box center [763, 331] width 1056 height 11
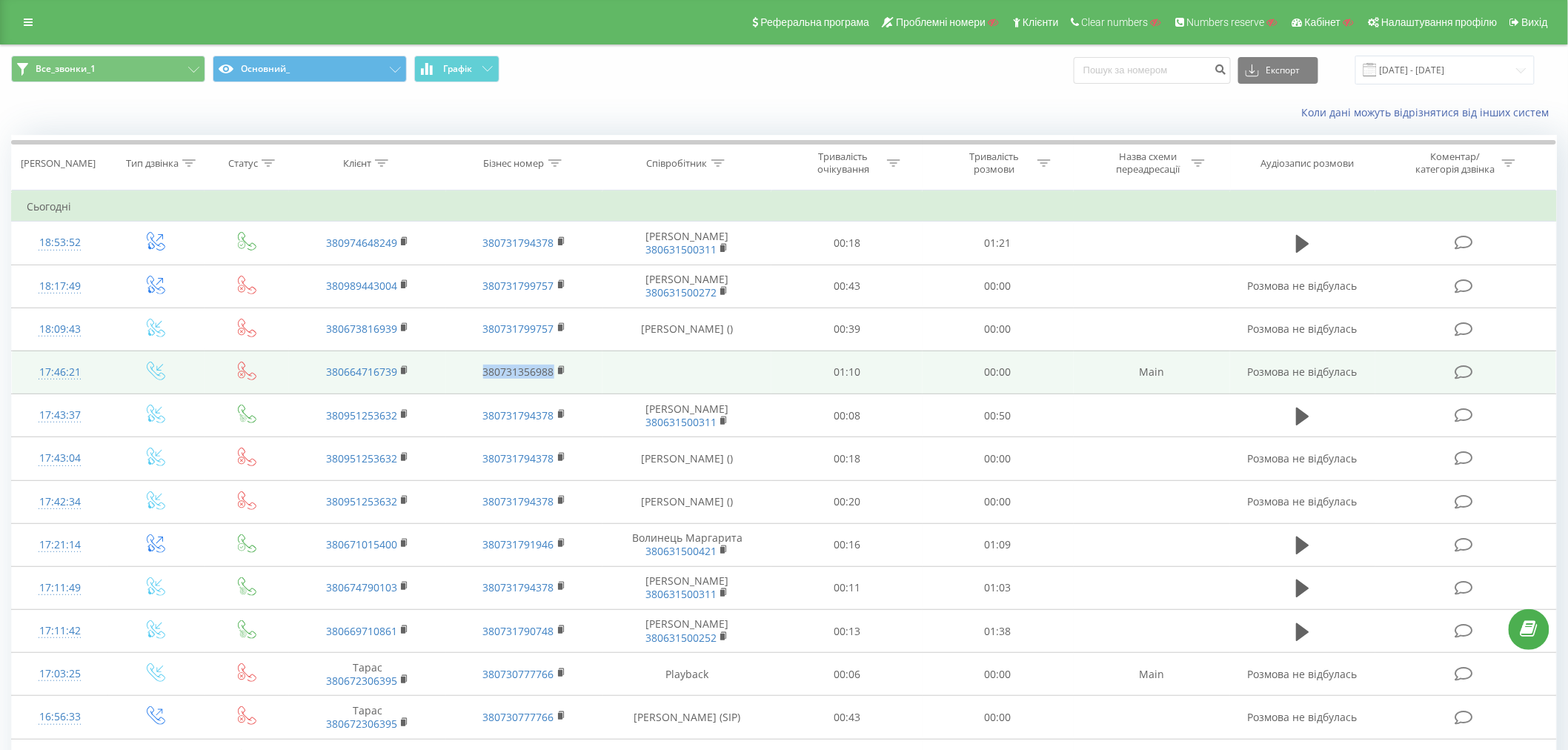
drag, startPoint x: 474, startPoint y: 375, endPoint x: 553, endPoint y: 383, distance: 79.4
click at [553, 383] on td "380731356988" at bounding box center [525, 372] width 158 height 43
copy link "380731356988"
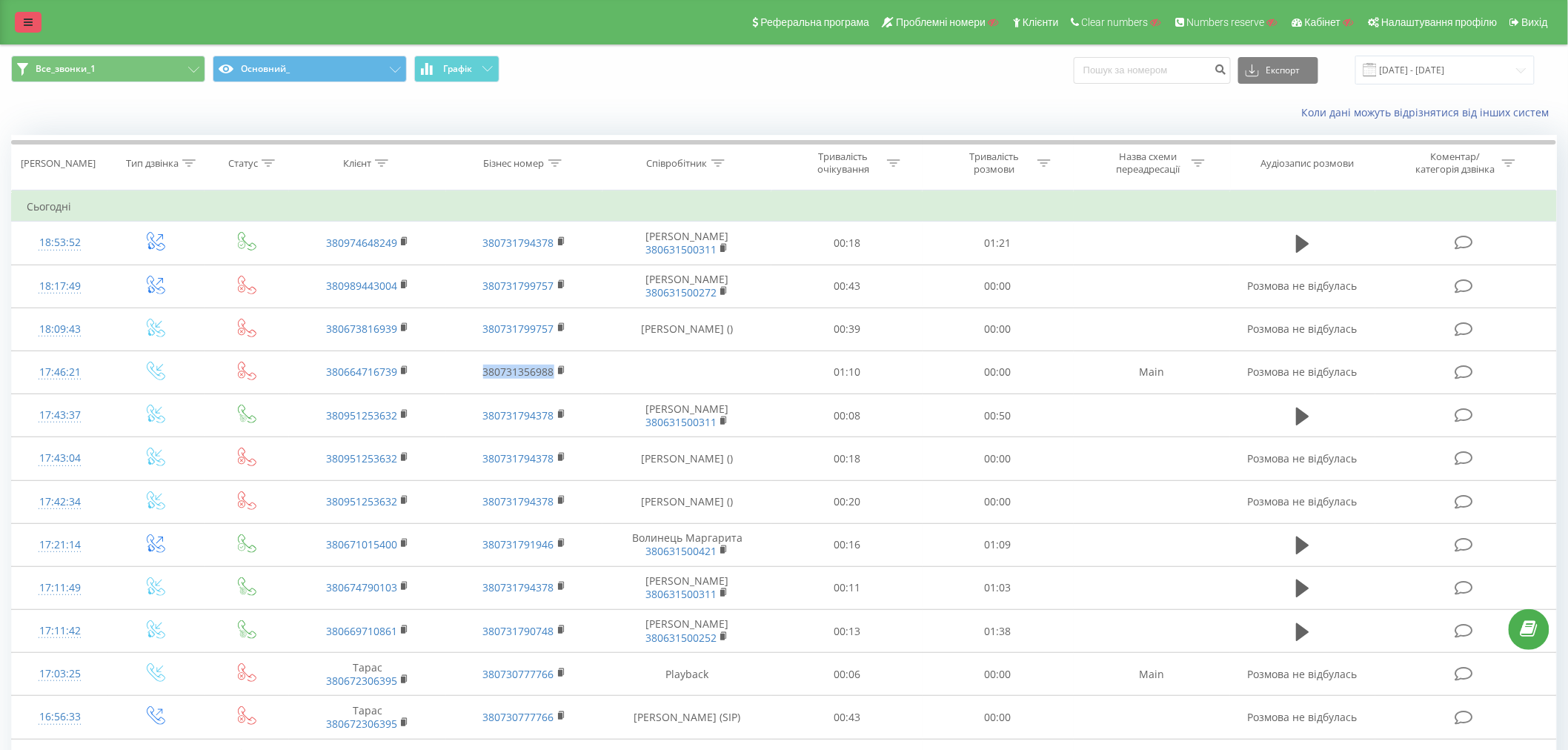
click at [32, 22] on link at bounding box center [29, 21] width 27 height 21
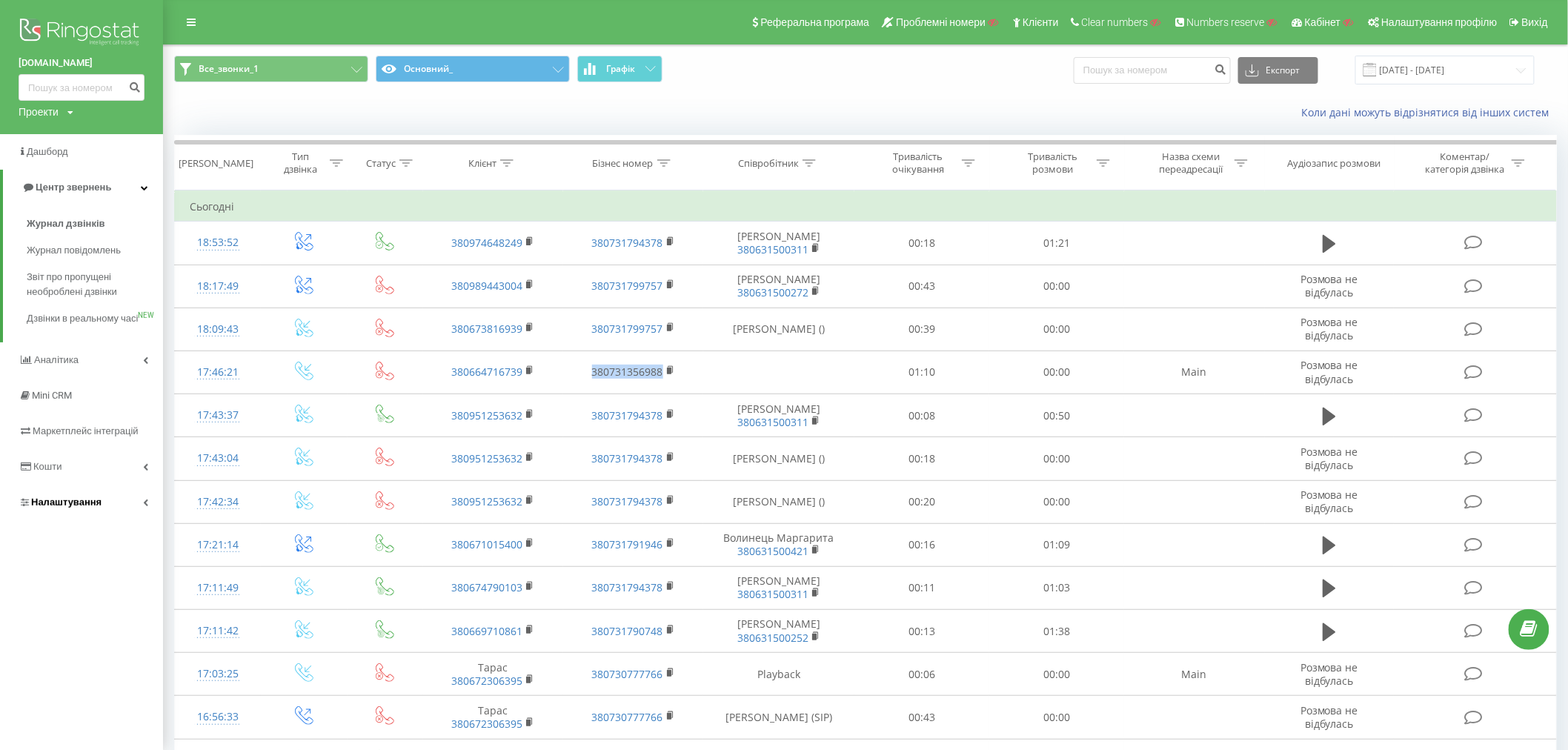
click at [80, 507] on span "Налаштування" at bounding box center [66, 502] width 71 height 11
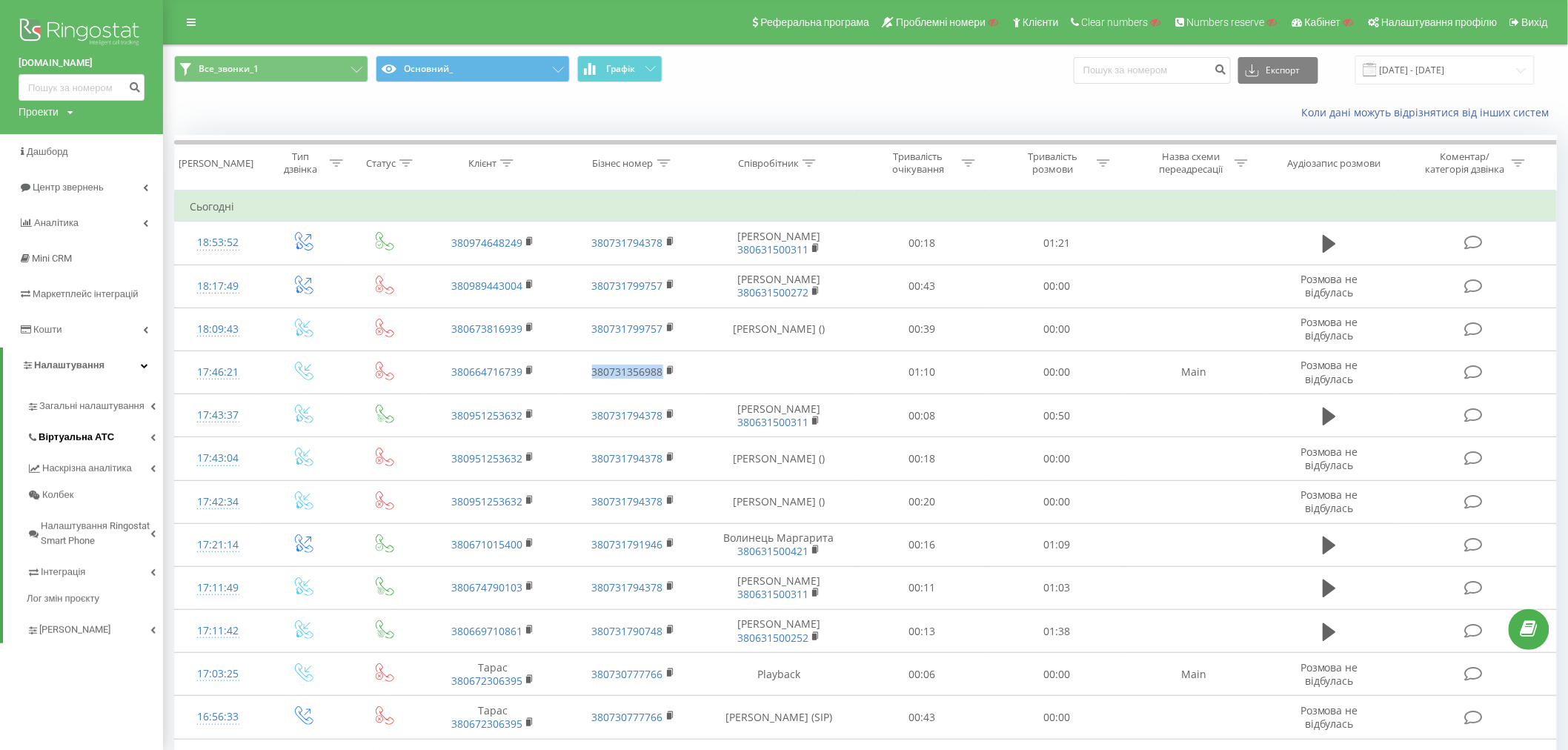
click at [62, 432] on span "Віртуальна АТС" at bounding box center [76, 437] width 75 height 15
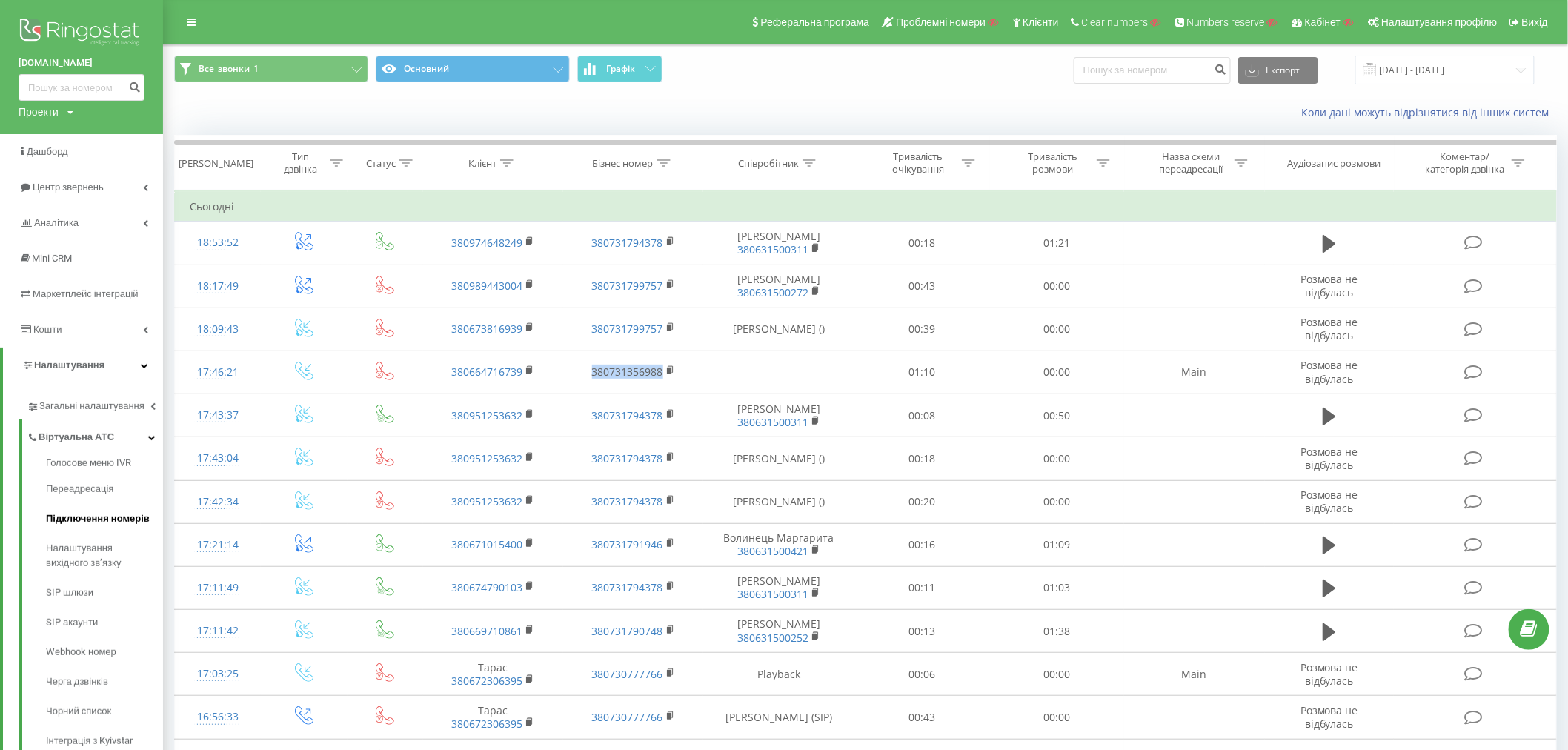
click at [75, 517] on span "Підключення номерів" at bounding box center [98, 518] width 104 height 15
